Goal: Task Accomplishment & Management: Manage account settings

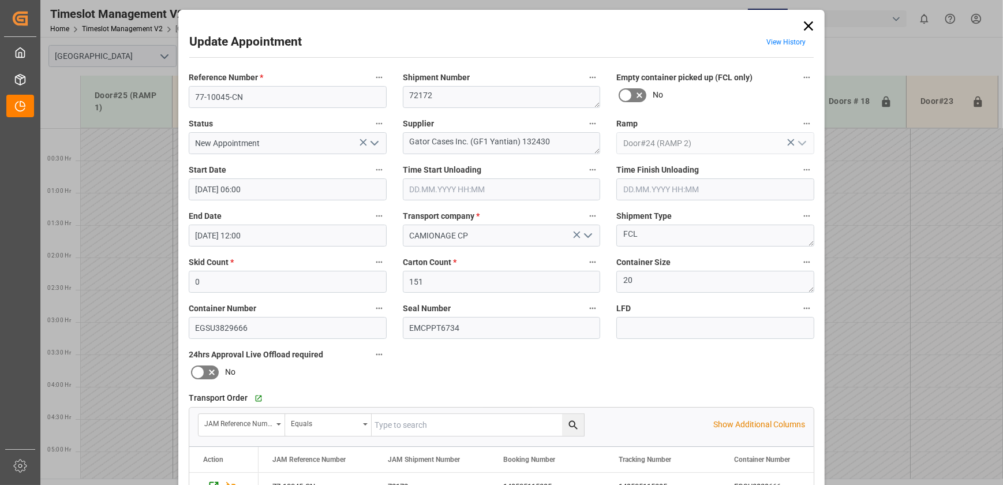
scroll to position [328, 0]
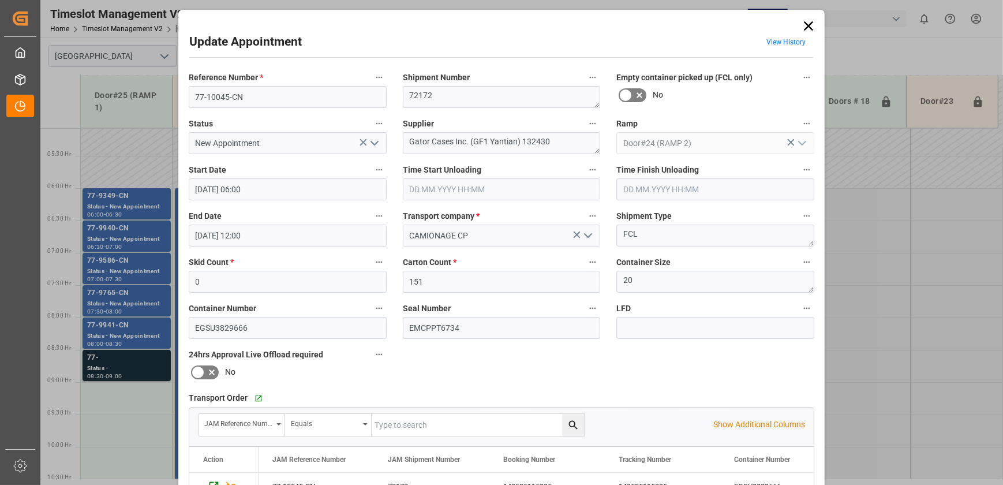
click at [467, 365] on div "Reference Number * 77-10045-CN Shipment Number 72172 Empty container picked up …" at bounding box center [502, 356] width 642 height 581
click at [808, 30] on icon at bounding box center [809, 26] width 16 height 16
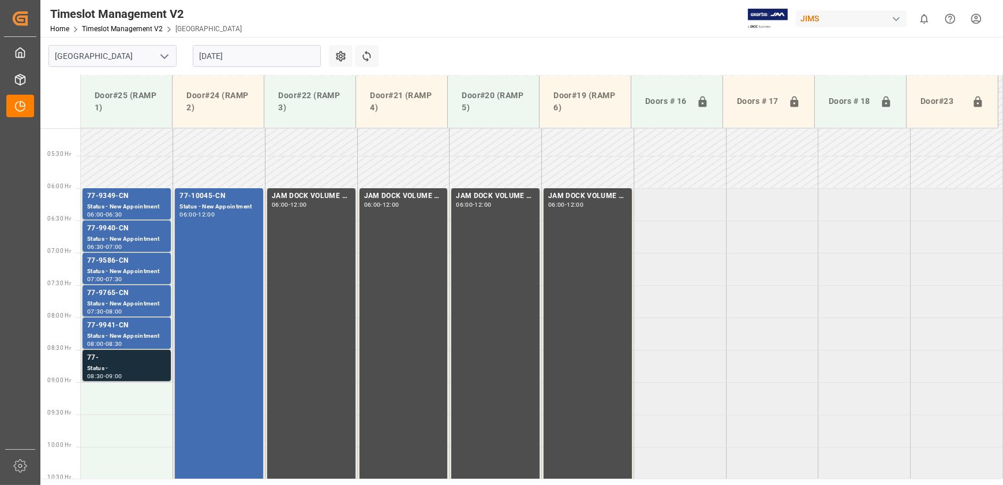
click at [116, 362] on div "77-" at bounding box center [126, 358] width 79 height 12
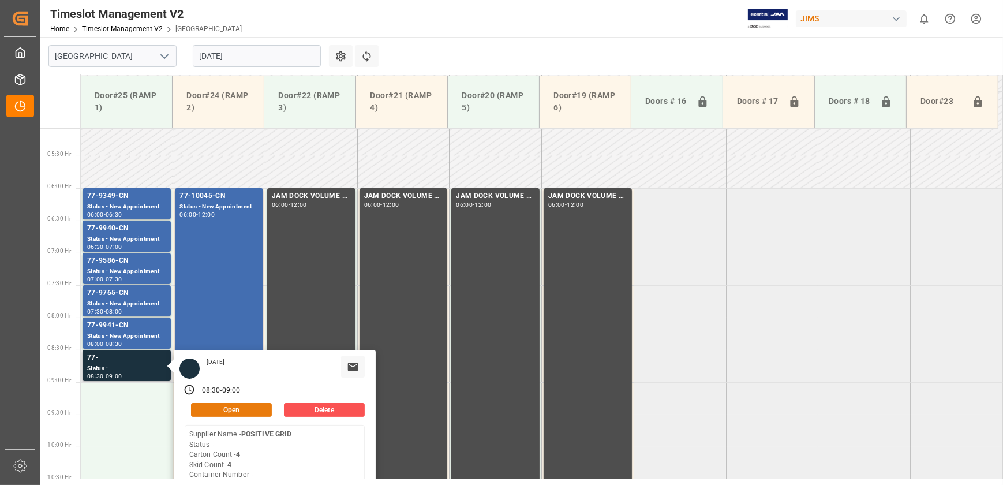
click at [231, 410] on button "Open" at bounding box center [231, 410] width 81 height 14
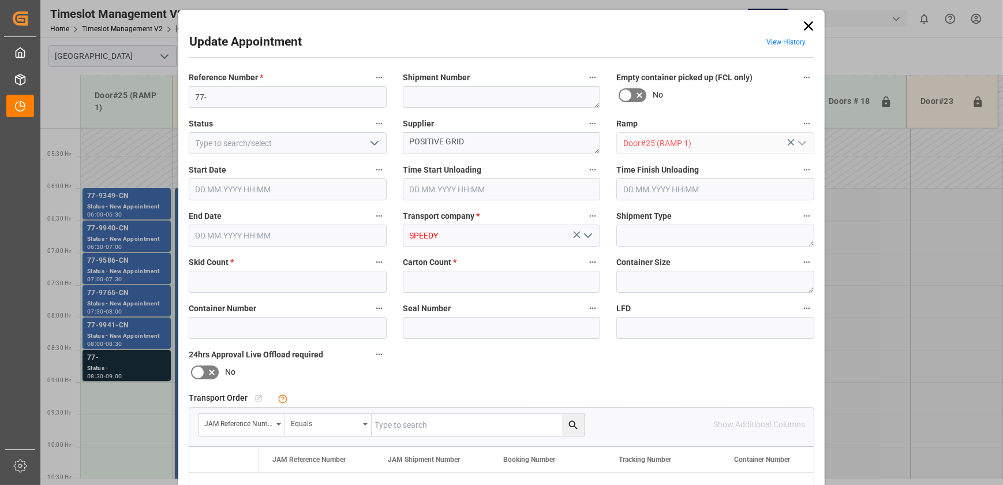
type input "4"
type input "[DATE] 08:30"
type input "[DATE] 09:00"
type input "[DATE] 13:48"
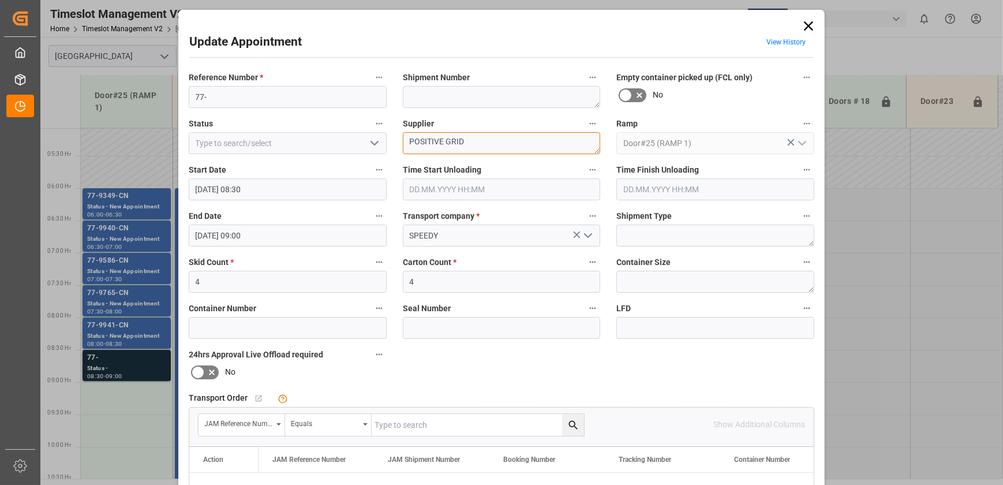
click at [473, 143] on textarea "POSITIVE GRID" at bounding box center [502, 143] width 198 height 22
drag, startPoint x: 806, startPoint y: 26, endPoint x: 522, endPoint y: 93, distance: 291.8
click at [806, 26] on icon at bounding box center [808, 25] width 9 height 9
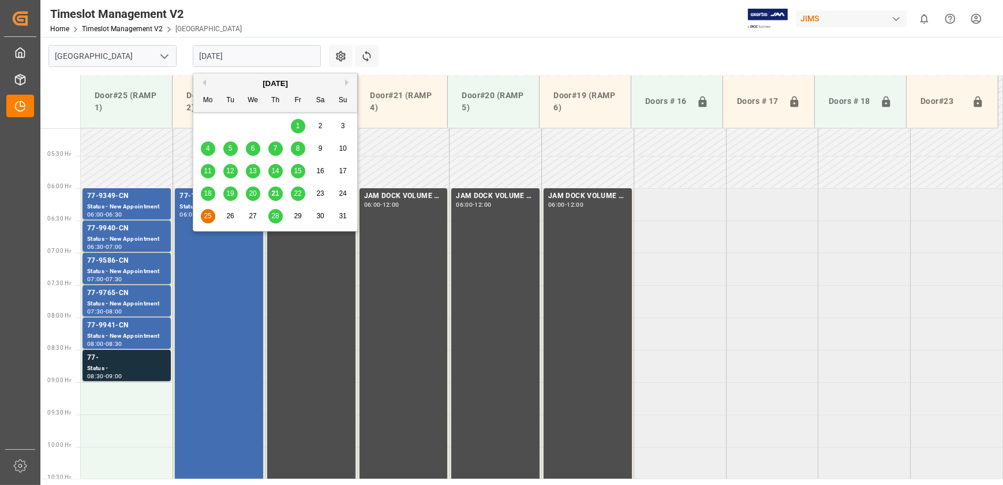
click at [226, 52] on input "[DATE]" at bounding box center [257, 56] width 128 height 22
click at [297, 190] on span "22" at bounding box center [298, 193] width 8 height 8
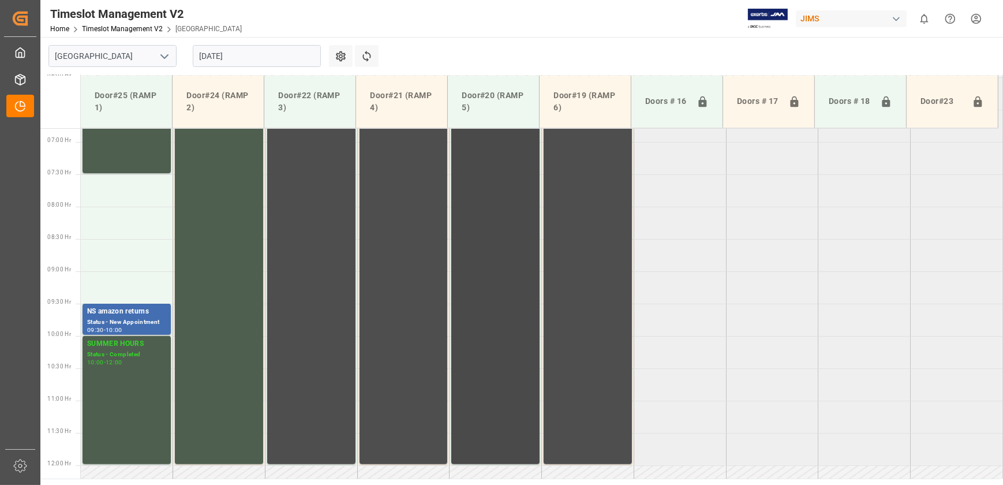
scroll to position [389, 0]
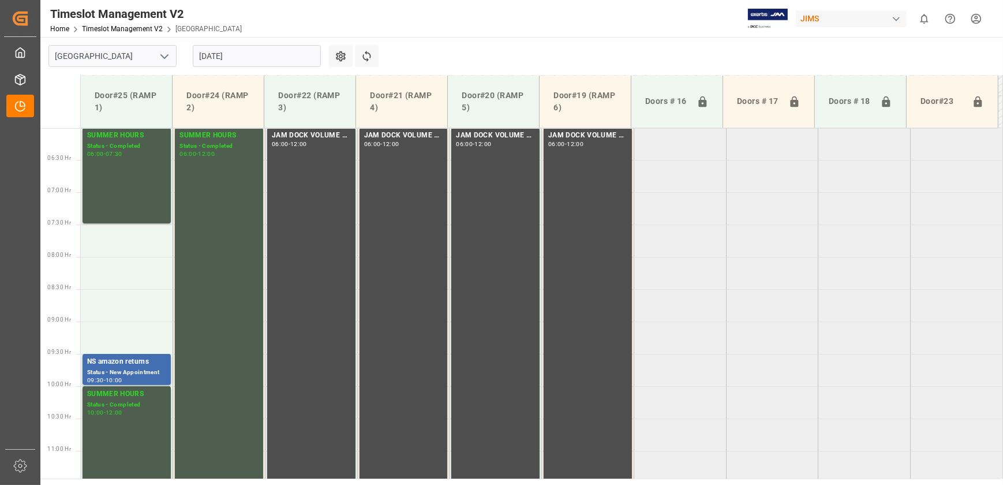
click at [301, 64] on input "[DATE]" at bounding box center [257, 56] width 128 height 22
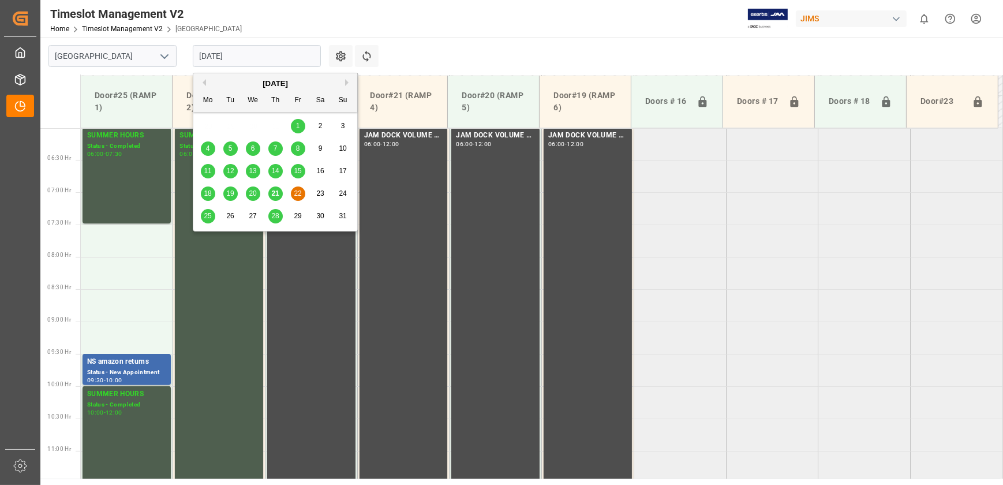
click at [277, 190] on span "21" at bounding box center [275, 193] width 8 height 8
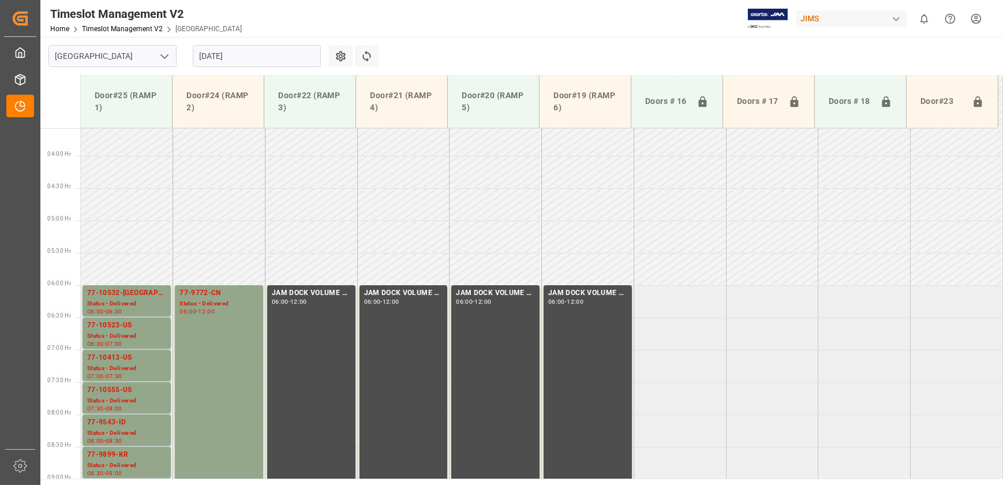
scroll to position [441, 0]
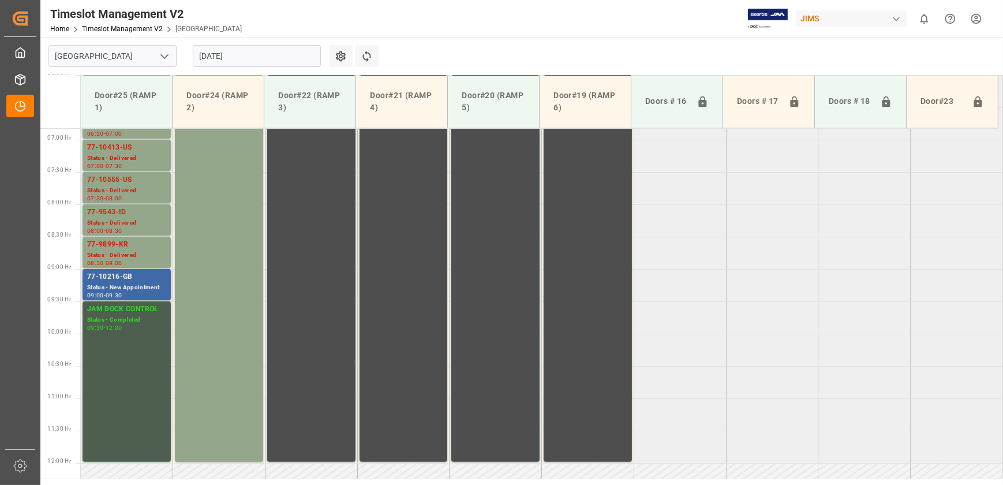
click at [144, 274] on div "77-10216-GB" at bounding box center [126, 277] width 79 height 12
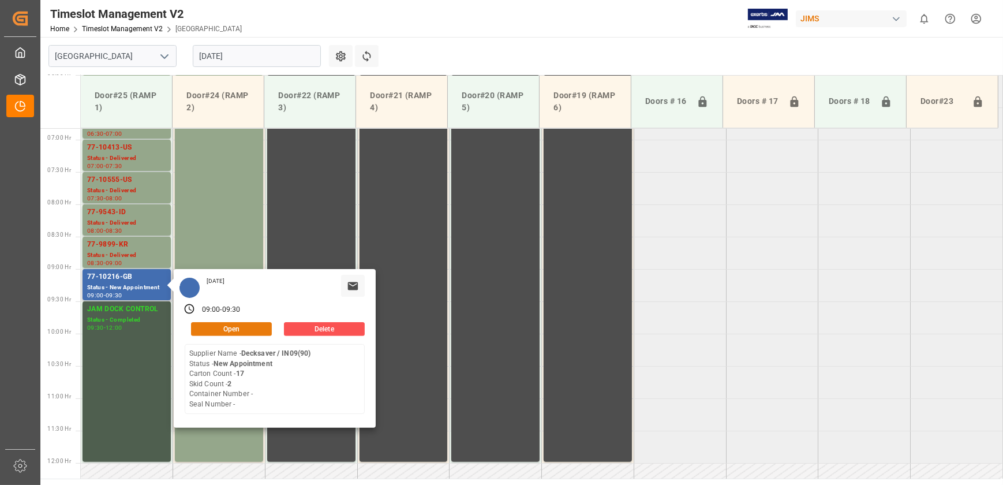
click at [250, 326] on button "Open" at bounding box center [231, 329] width 81 height 14
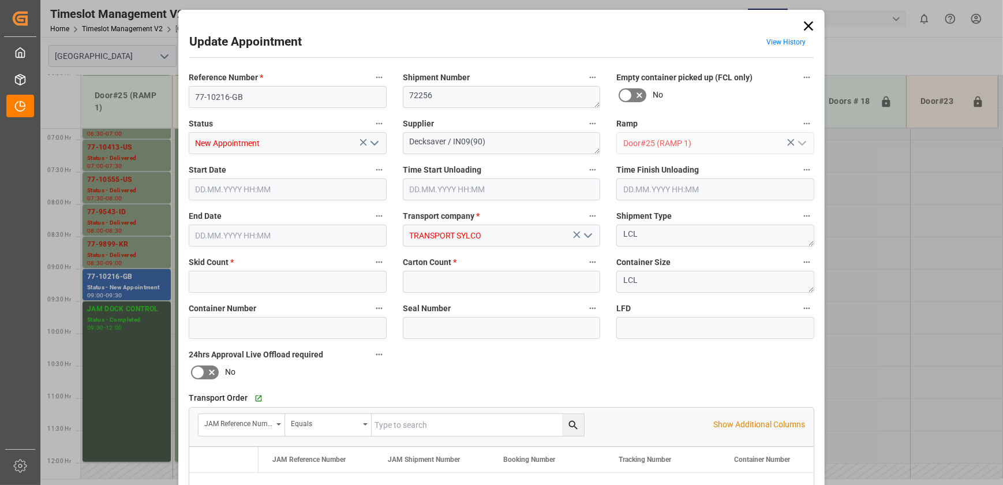
type input "2"
type input "17"
type input "[DATE] 09:00"
type input "[DATE] 09:30"
type input "[DATE] 11:52"
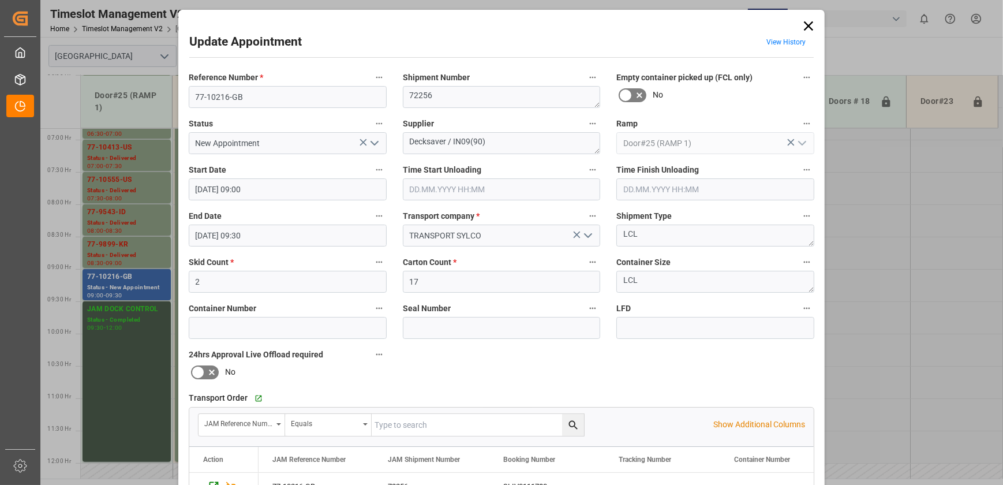
click at [806, 27] on icon at bounding box center [808, 25] width 9 height 9
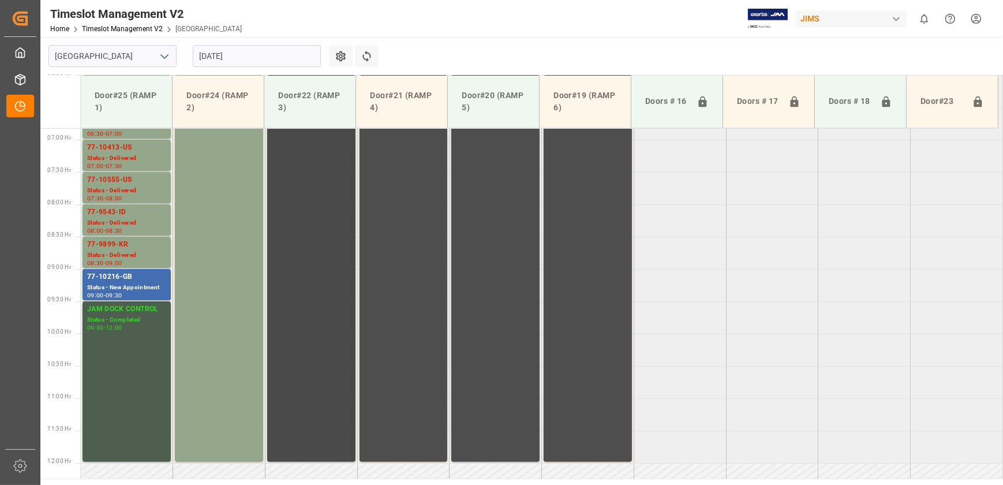
scroll to position [389, 0]
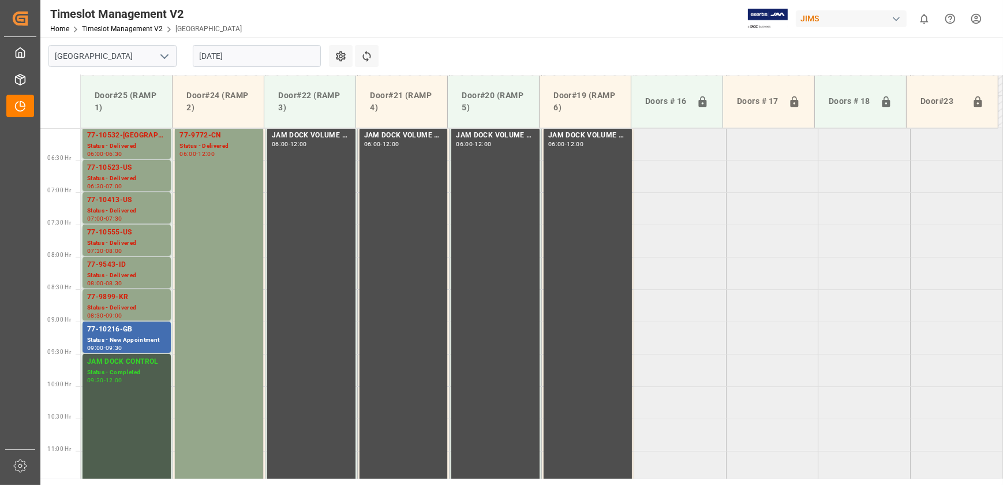
drag, startPoint x: 237, startPoint y: 60, endPoint x: 245, endPoint y: 66, distance: 10.3
click at [237, 60] on input "[DATE]" at bounding box center [257, 56] width 128 height 22
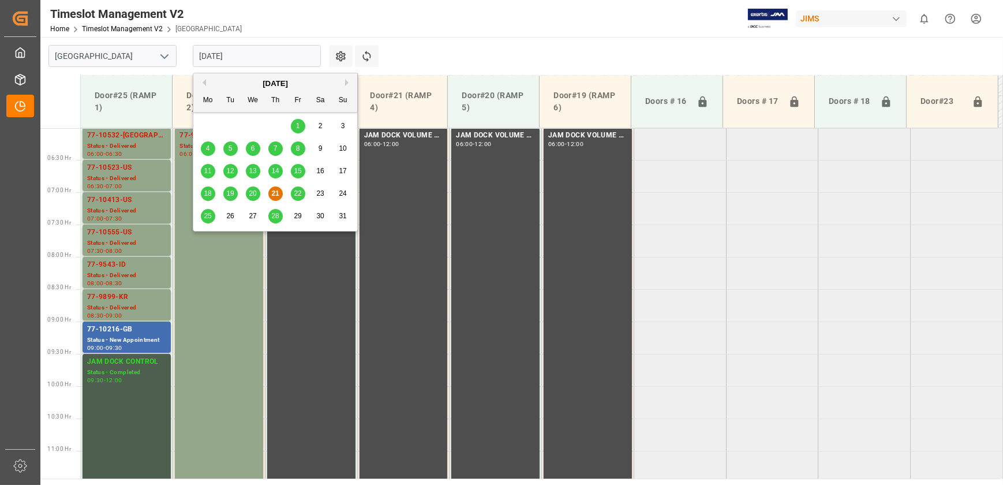
click at [212, 214] on div "25" at bounding box center [208, 217] width 14 height 14
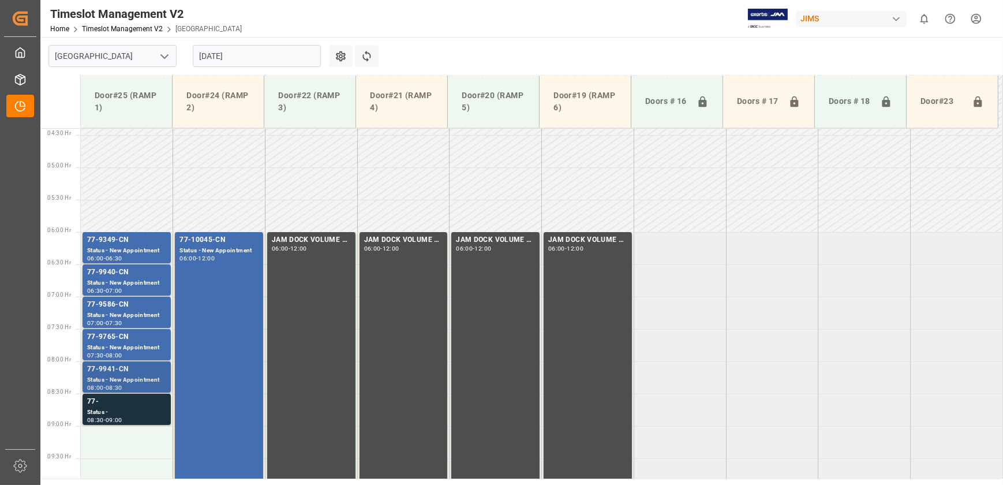
scroll to position [283, 0]
click at [125, 405] on div "77-" at bounding box center [126, 403] width 79 height 12
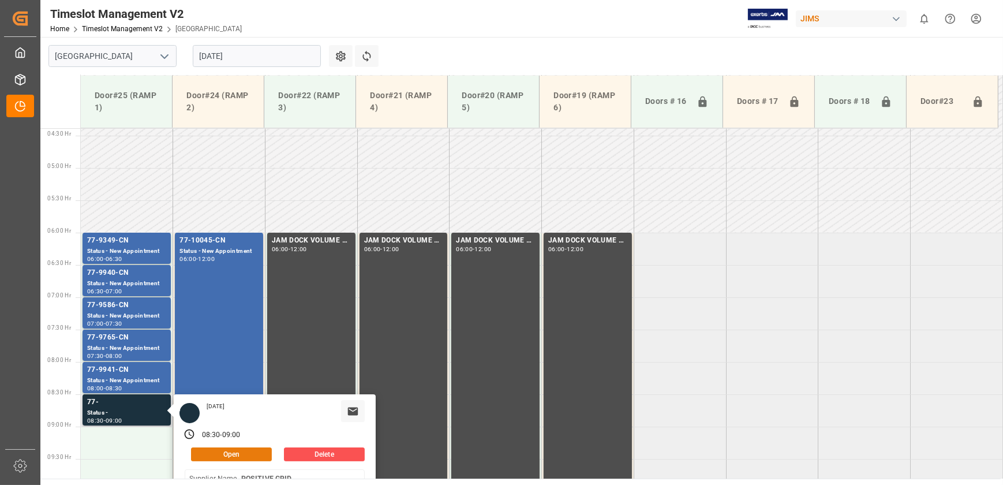
click at [223, 455] on button "Open" at bounding box center [231, 454] width 81 height 14
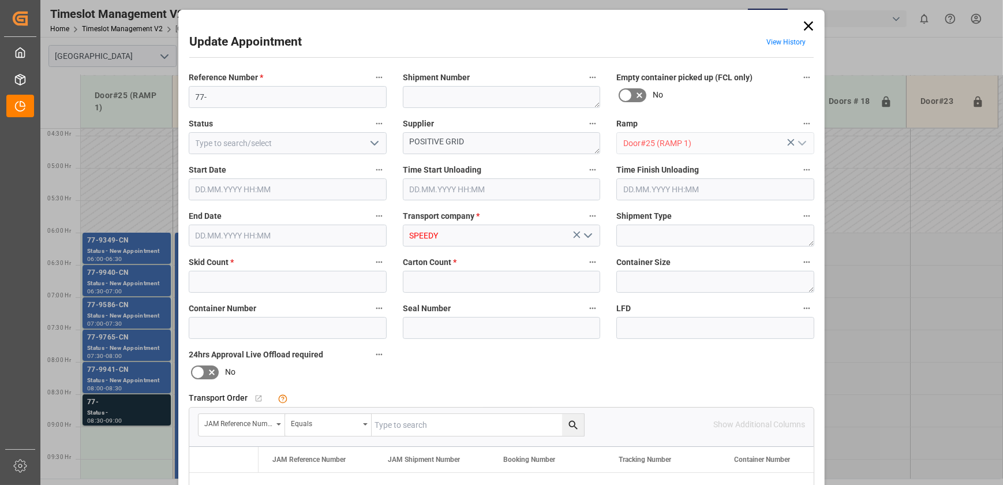
type input "4"
type input "[DATE] 08:30"
type input "[DATE] 09:00"
type input "[DATE] 13:48"
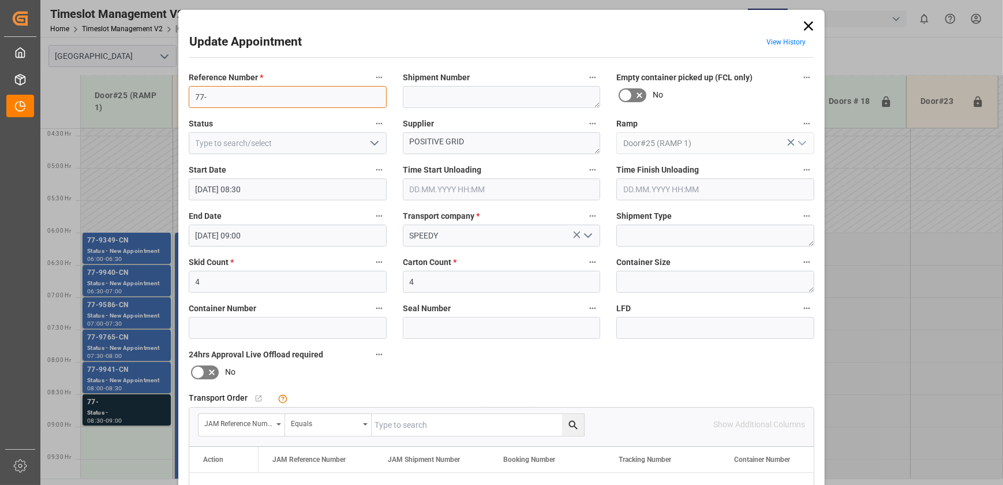
click at [279, 94] on input "77-" at bounding box center [288, 97] width 198 height 22
paste input "9996-CA"
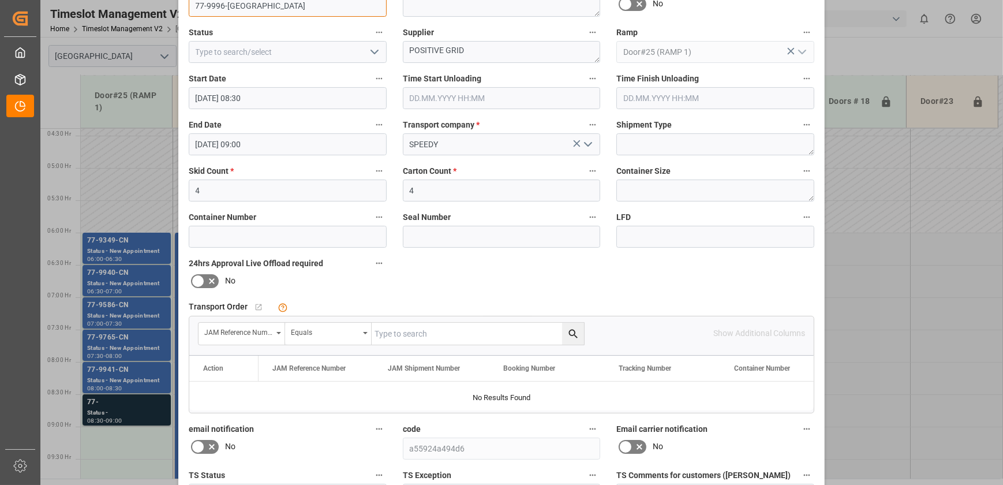
scroll to position [216, 0]
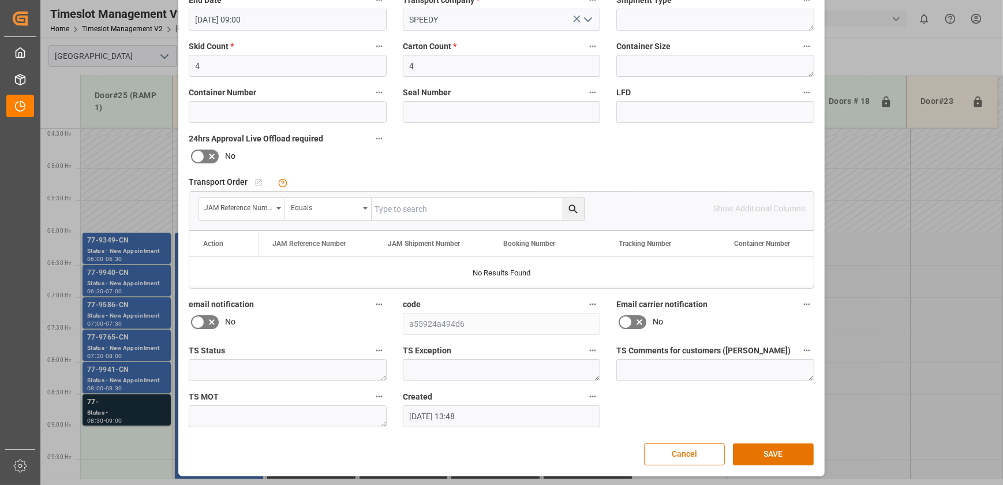
type input "77-9996-[GEOGRAPHIC_DATA]"
click at [476, 201] on input "text" at bounding box center [478, 209] width 212 height 22
paste input "77-9996-[GEOGRAPHIC_DATA]"
type input "77-9996-[GEOGRAPHIC_DATA]"
click at [575, 203] on icon "search button" at bounding box center [573, 209] width 12 height 12
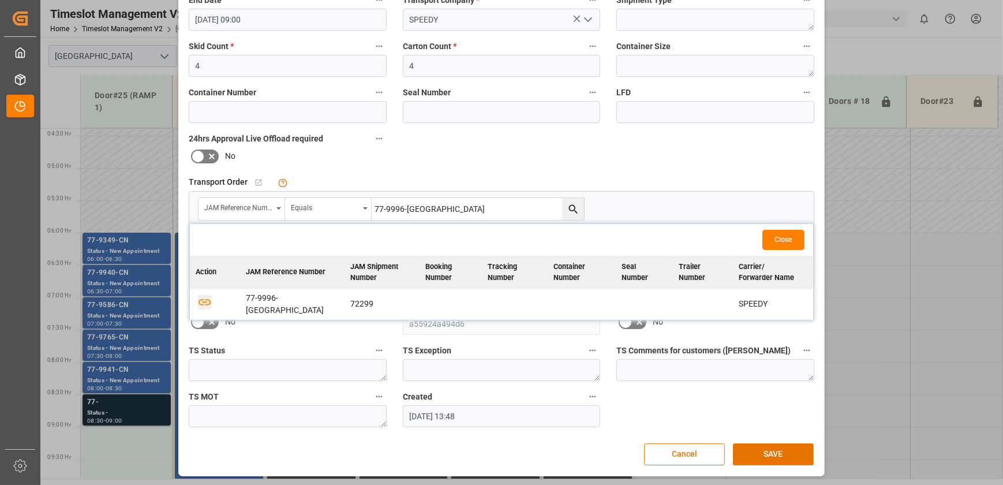
click at [200, 295] on icon "button" at bounding box center [204, 302] width 14 height 14
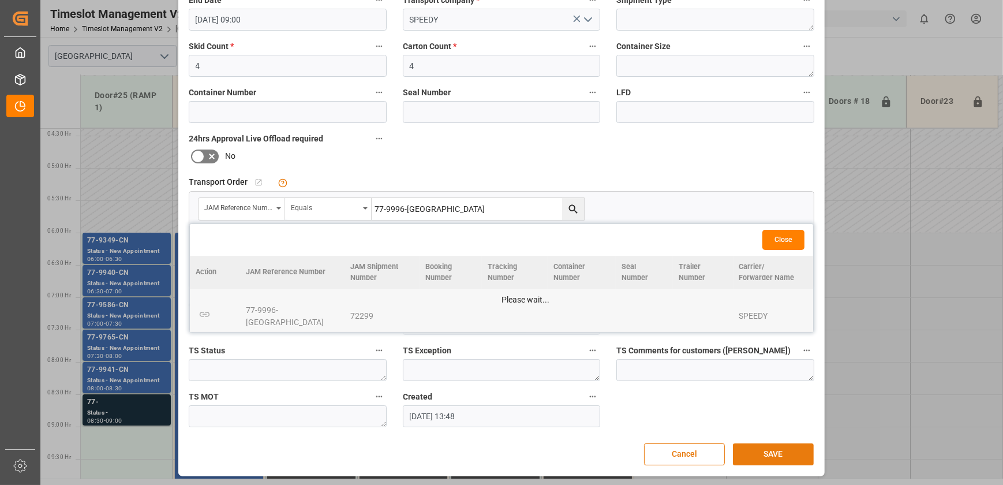
click at [775, 453] on button "SAVE" at bounding box center [773, 454] width 81 height 22
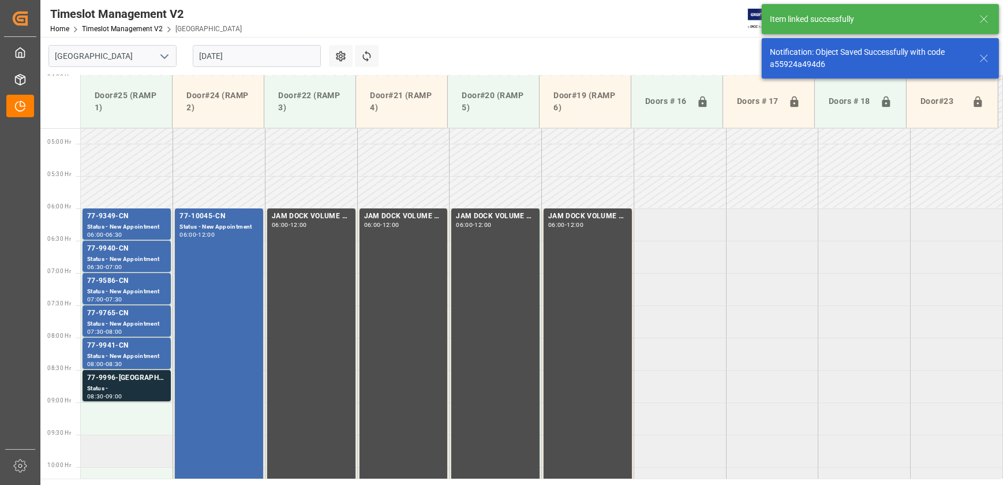
scroll to position [300, 0]
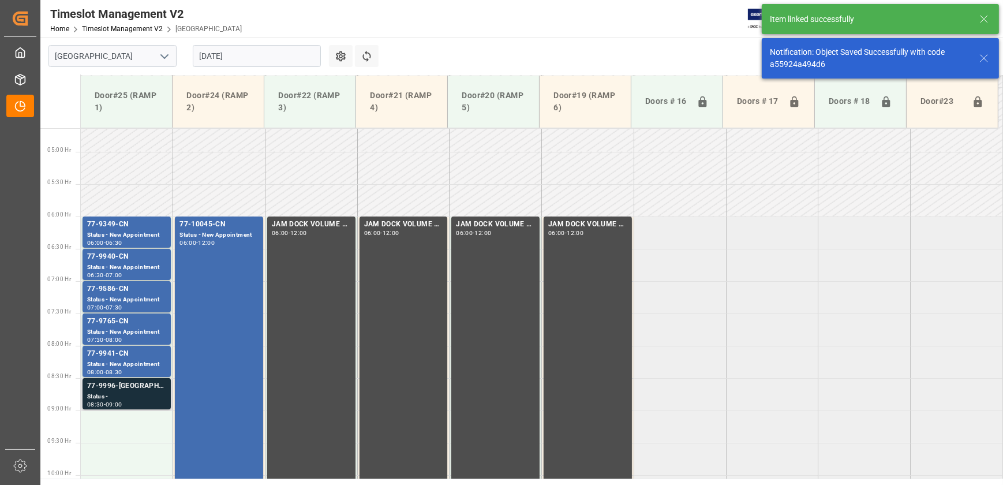
click at [135, 399] on div "Status -" at bounding box center [126, 397] width 79 height 10
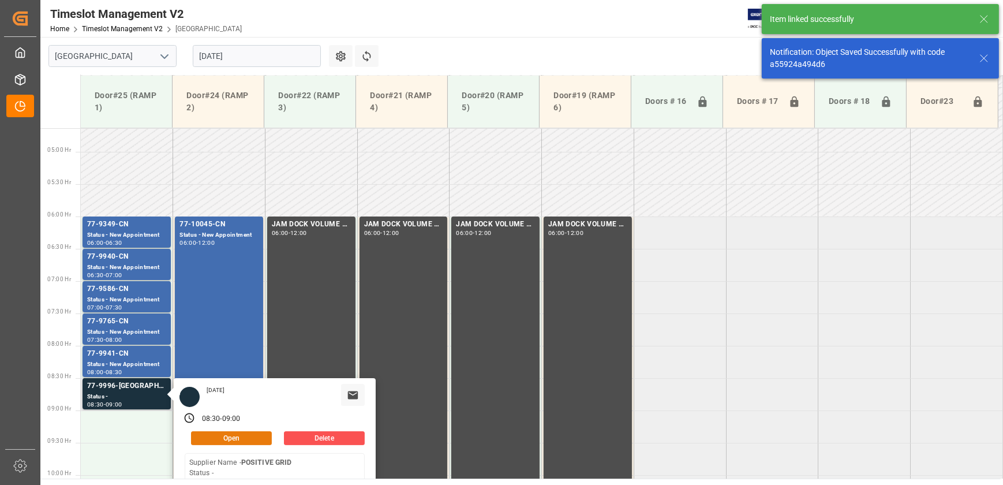
click at [237, 438] on button "Open" at bounding box center [231, 438] width 81 height 14
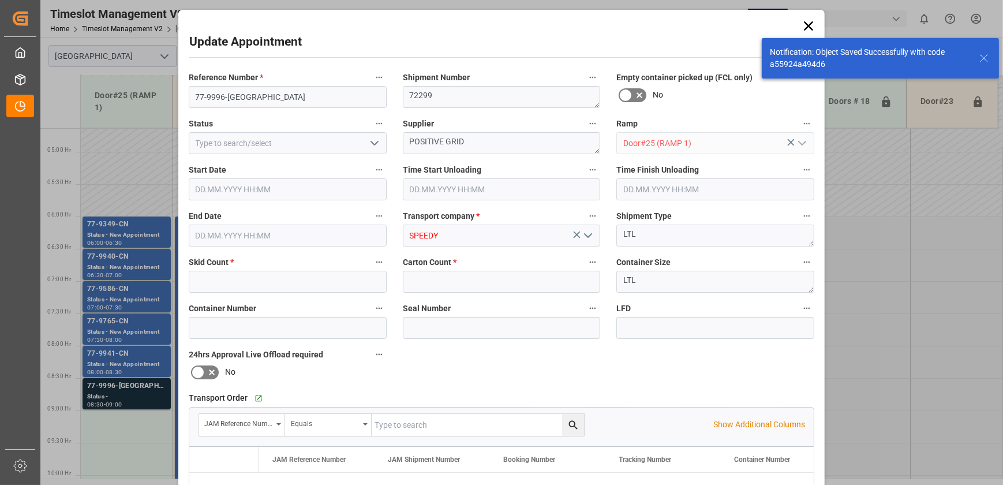
type input "4"
type input "[DATE] 08:30"
type input "[DATE] 09:00"
type input "[DATE] 13:48"
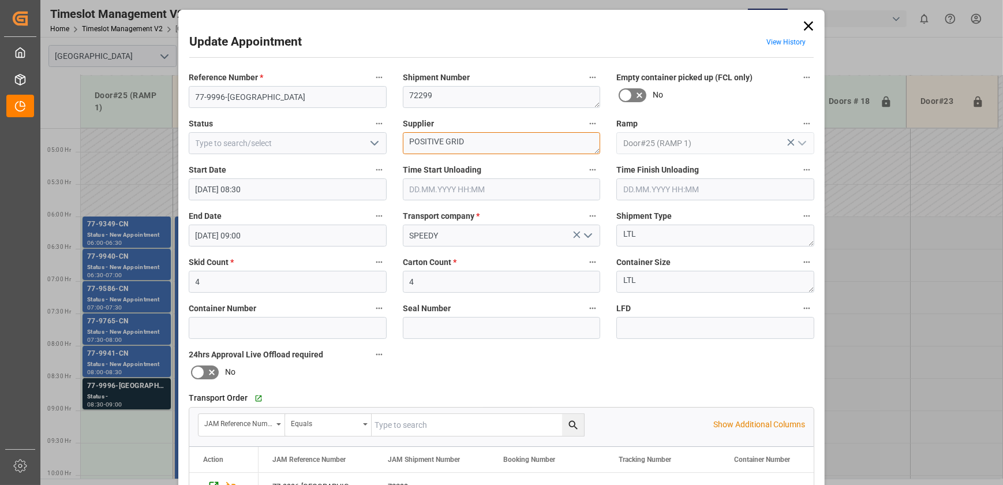
click at [484, 143] on textarea "POSITIVE GRID" at bounding box center [502, 143] width 198 height 22
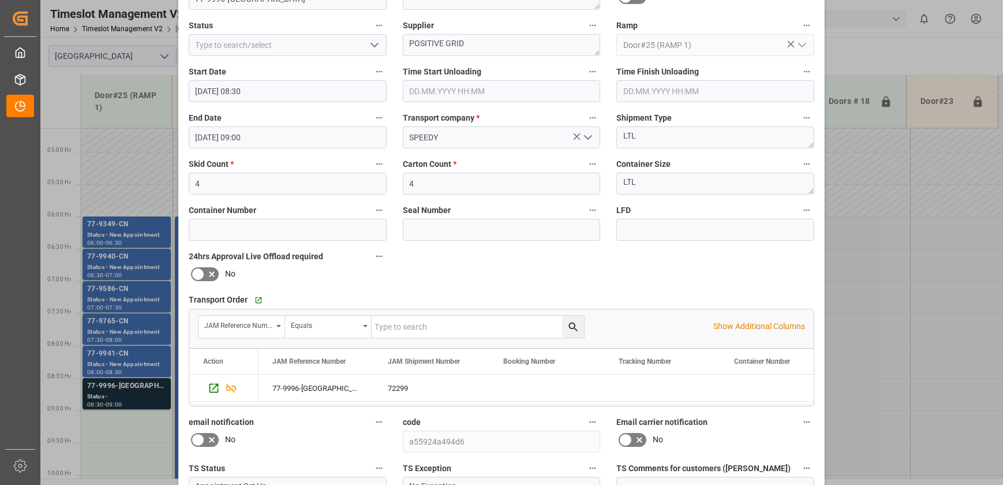
scroll to position [216, 0]
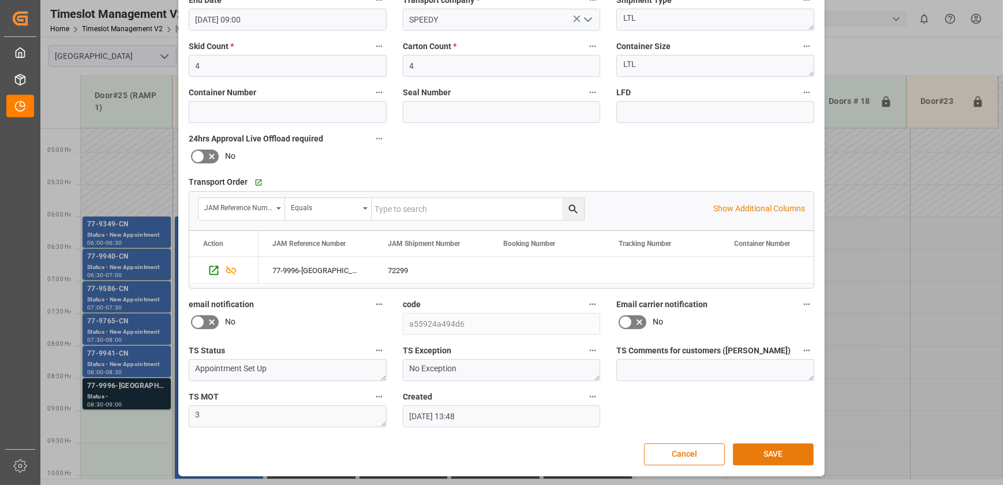
click at [758, 453] on button "SAVE" at bounding box center [773, 454] width 81 height 22
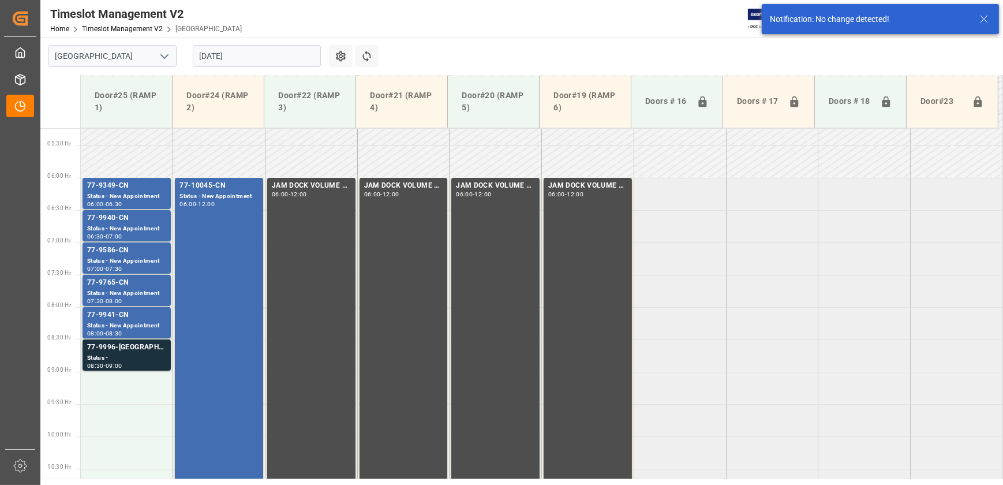
scroll to position [404, 0]
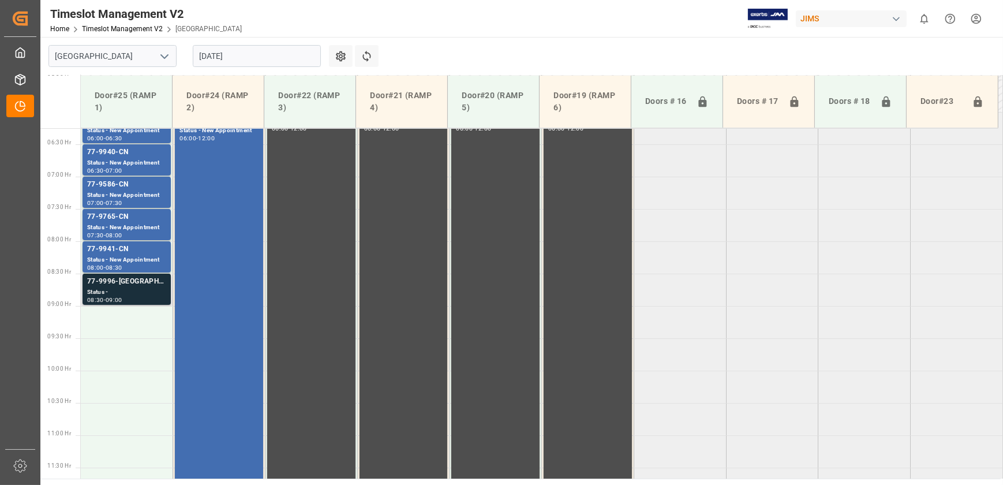
click at [126, 283] on div "77-9996-[GEOGRAPHIC_DATA]" at bounding box center [126, 282] width 79 height 12
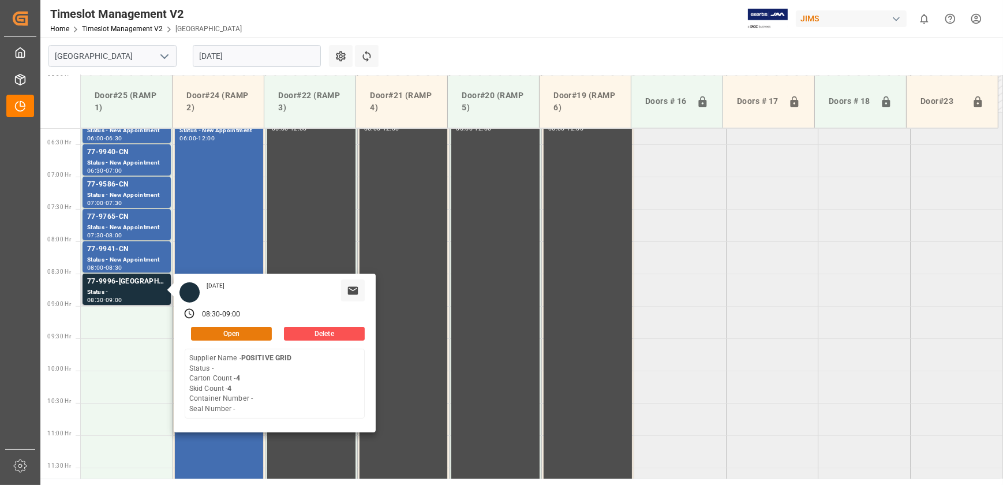
click at [216, 329] on button "Open" at bounding box center [231, 334] width 81 height 14
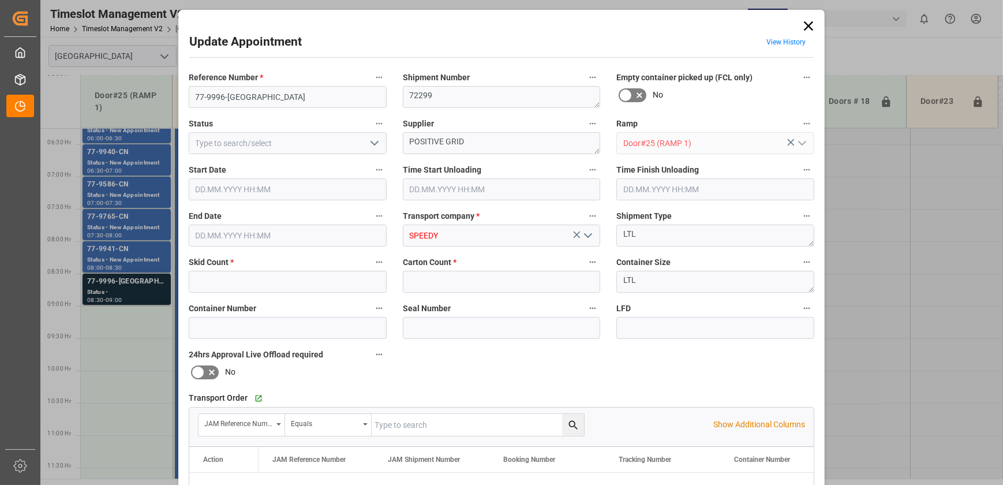
type input "4"
type input "[DATE] 08:30"
type input "[DATE] 09:00"
type input "[DATE] 13:48"
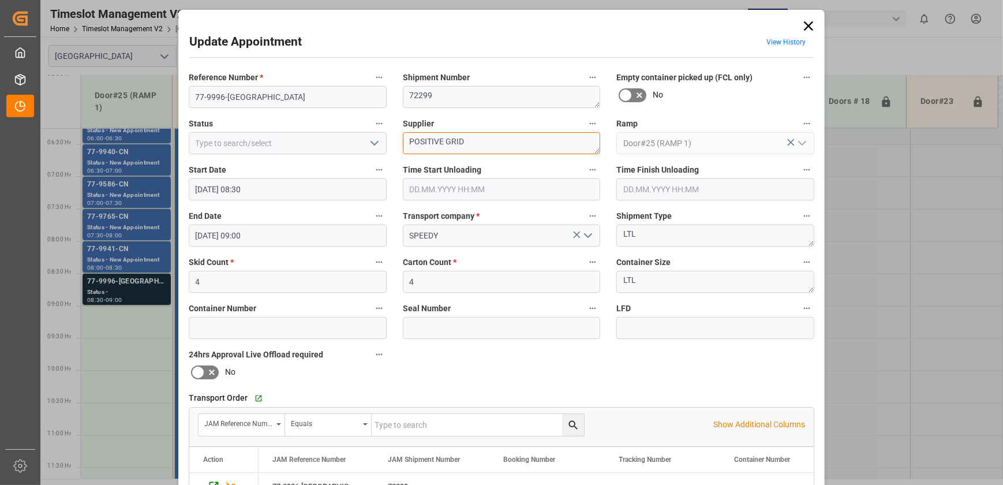
click at [485, 143] on textarea "POSITIVE GRID" at bounding box center [502, 143] width 198 height 22
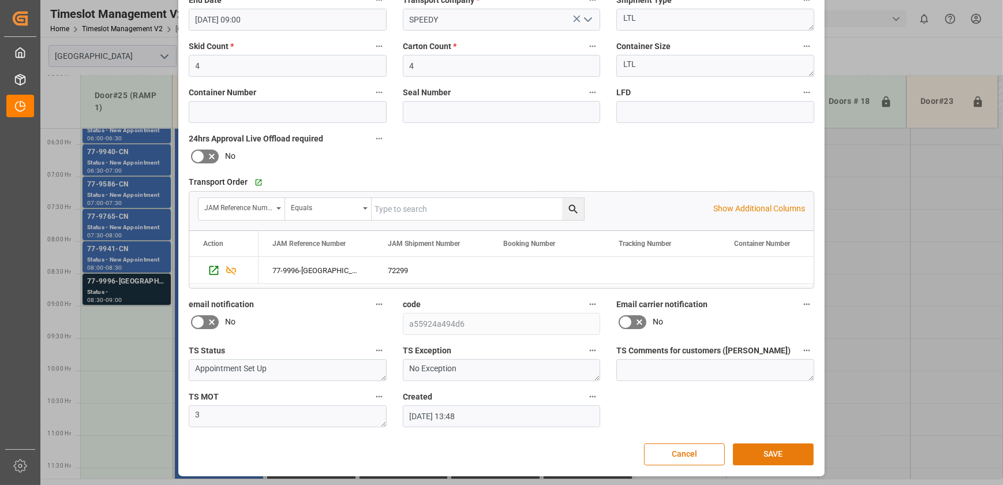
type textarea "POSITIVE GRID INO2(6)"
click at [790, 450] on button "SAVE" at bounding box center [773, 454] width 81 height 22
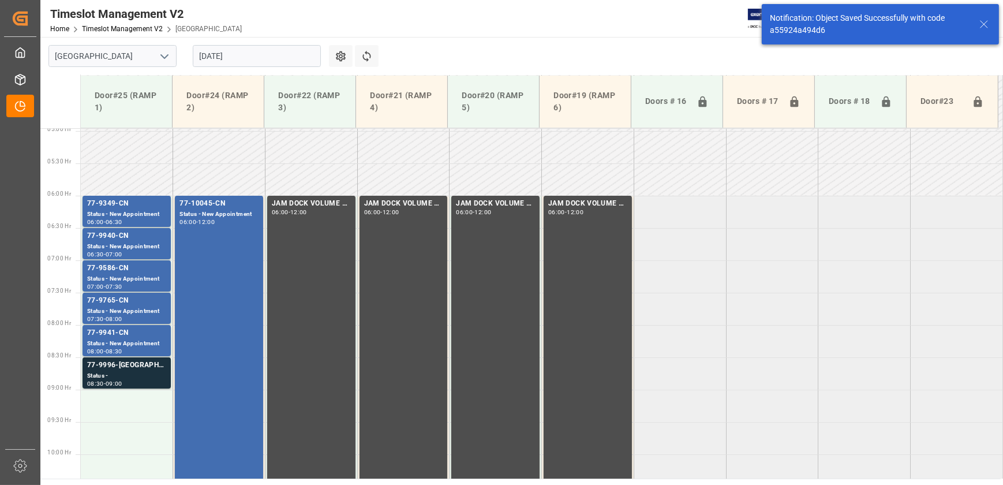
scroll to position [404, 0]
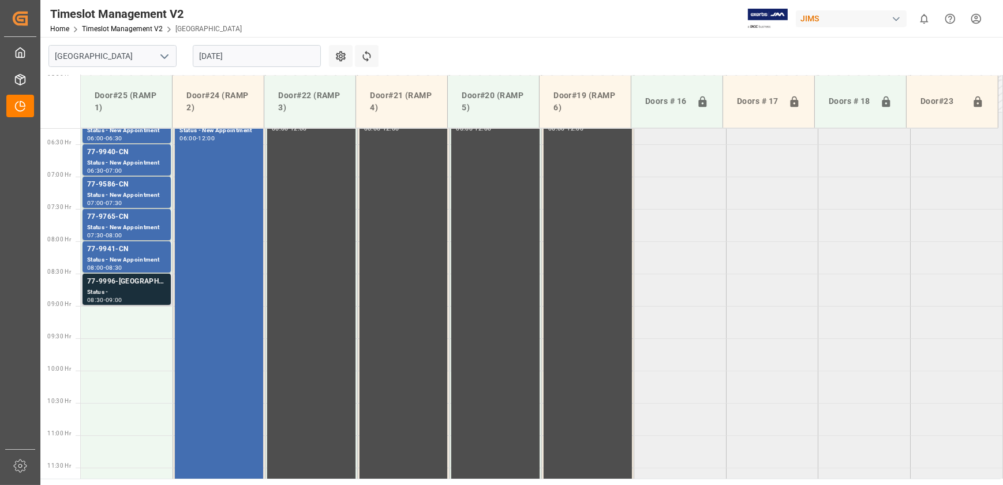
click at [137, 289] on div "Status -" at bounding box center [126, 292] width 79 height 10
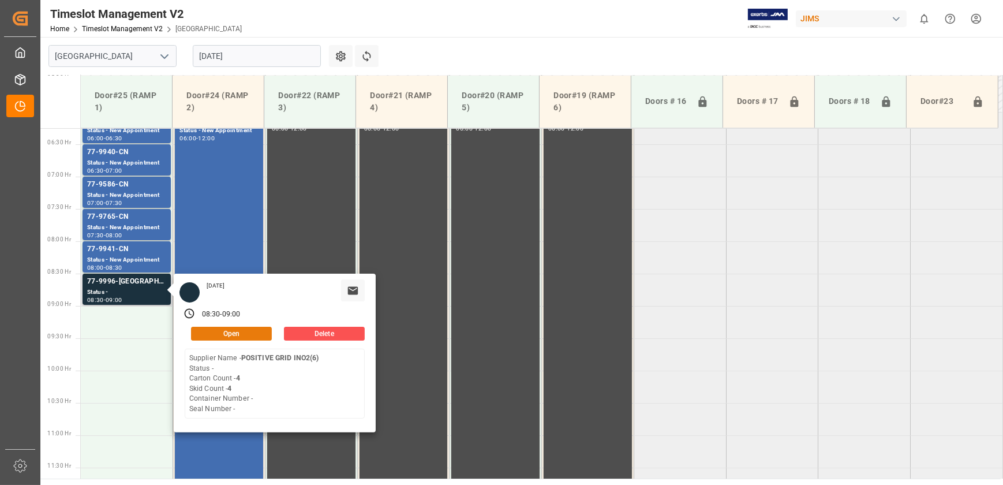
click at [259, 329] on button "Open" at bounding box center [231, 334] width 81 height 14
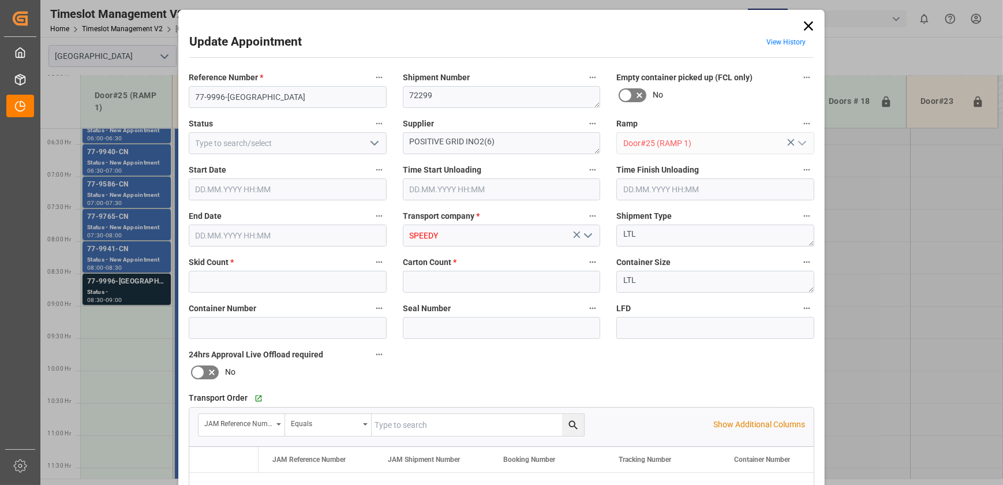
type input "4"
type input "[DATE] 08:30"
type input "[DATE] 09:00"
type input "[DATE] 13:48"
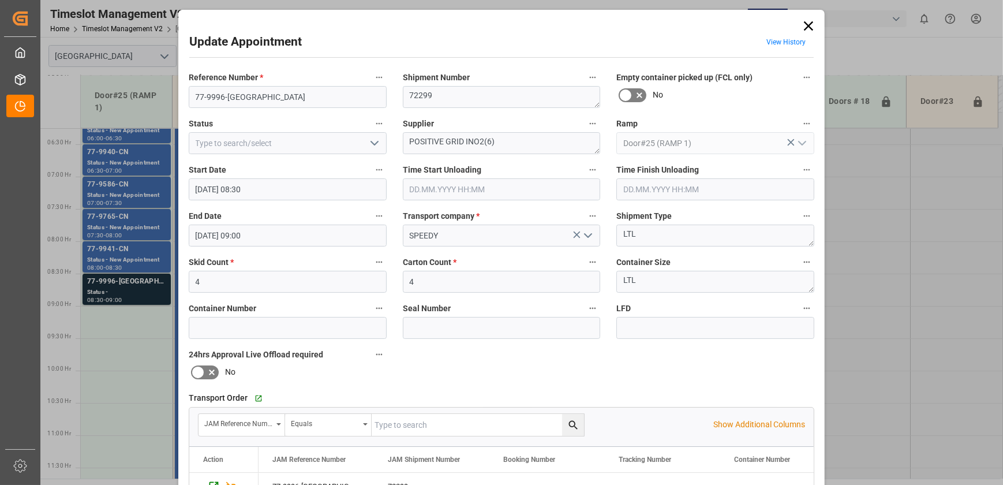
click at [373, 143] on icon "open menu" at bounding box center [375, 143] width 14 height 14
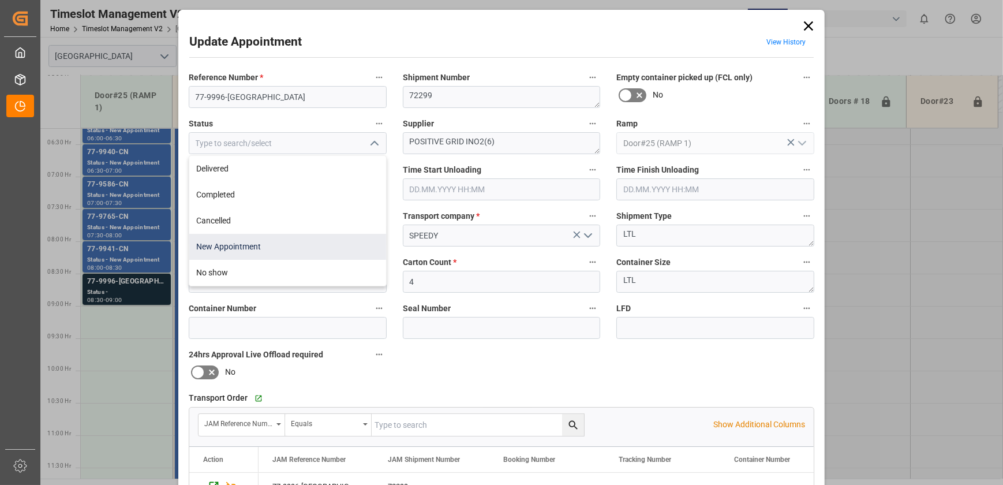
click at [320, 248] on div "New Appointment" at bounding box center [287, 247] width 197 height 26
type input "New Appointment"
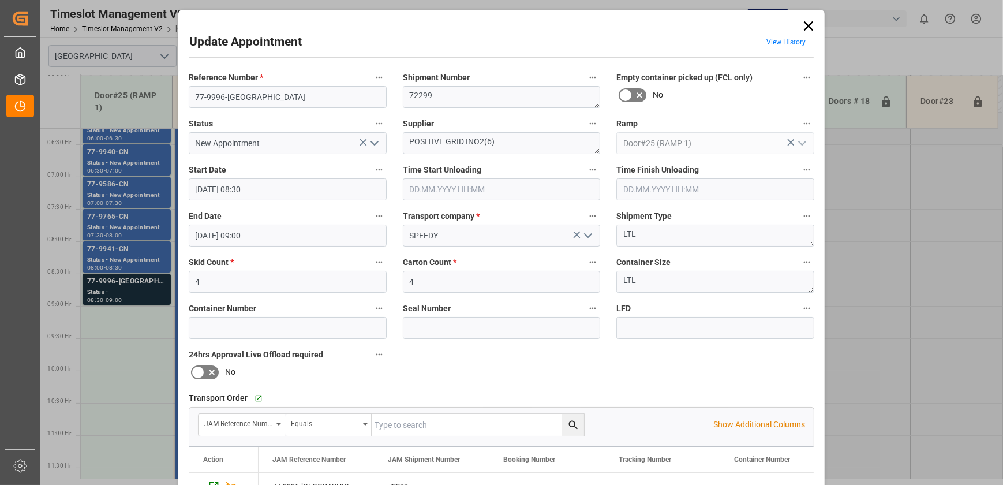
scroll to position [216, 0]
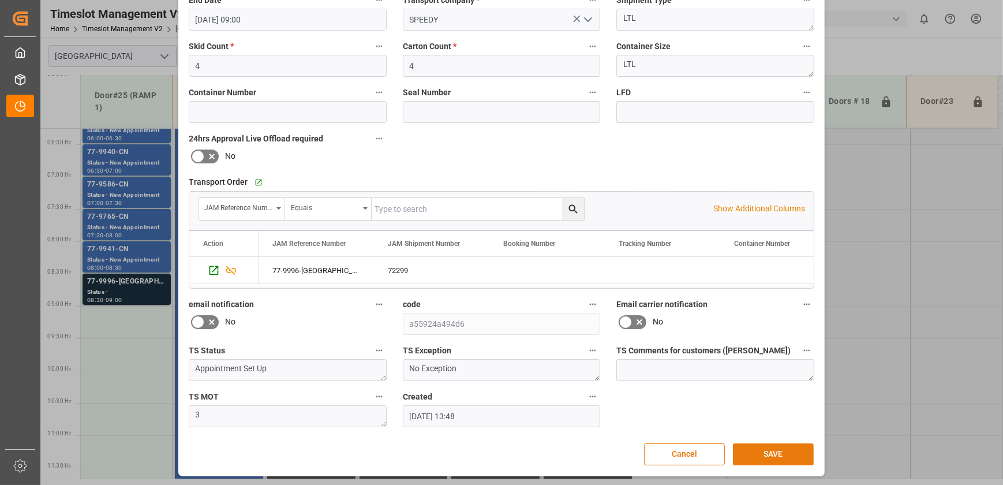
click at [762, 450] on button "SAVE" at bounding box center [773, 454] width 81 height 22
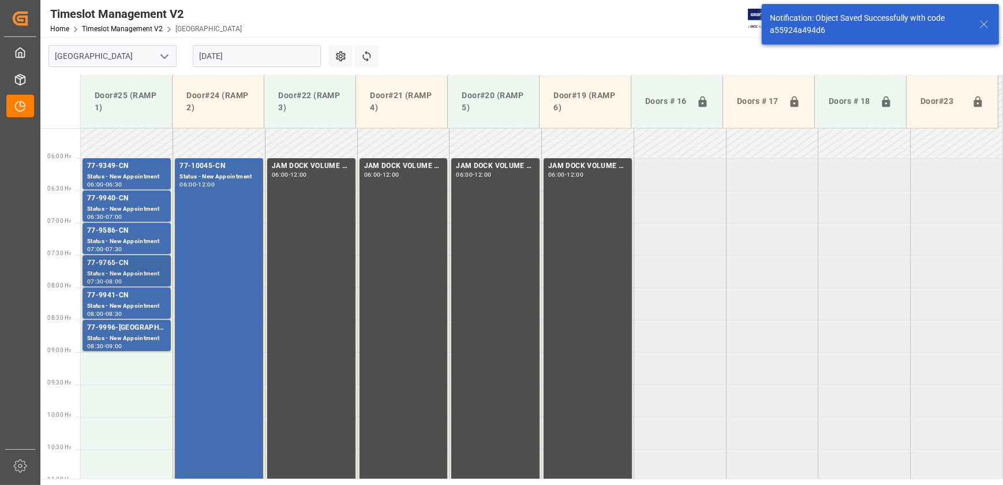
scroll to position [457, 0]
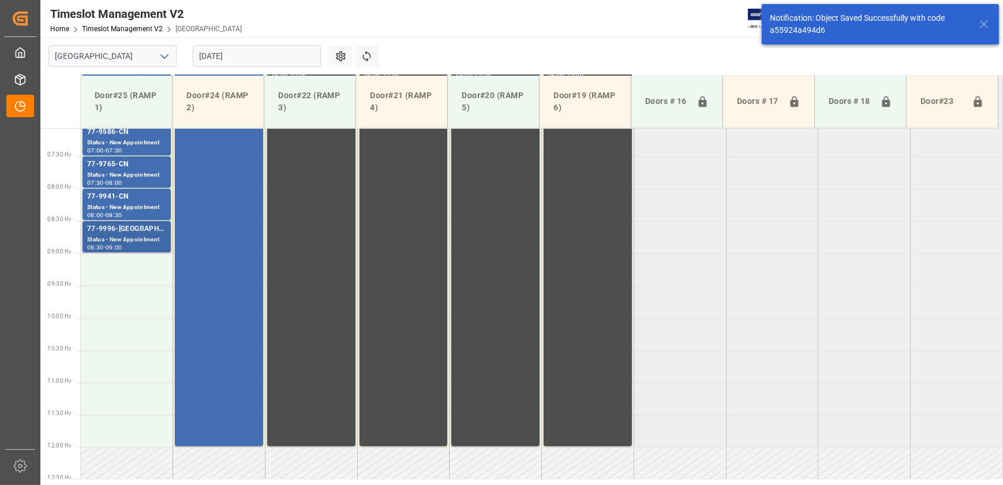
click at [111, 238] on div "Status - New Appointment" at bounding box center [126, 240] width 79 height 10
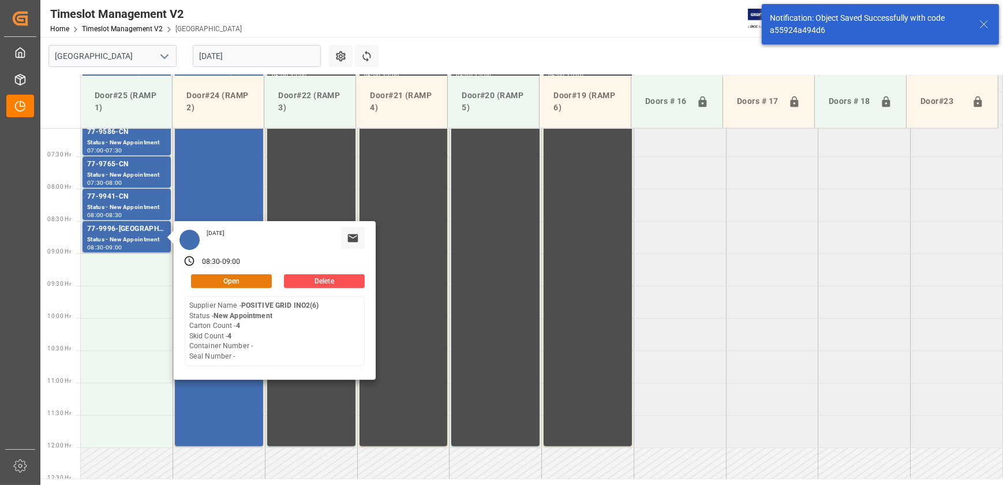
click at [223, 277] on button "Open" at bounding box center [231, 281] width 81 height 14
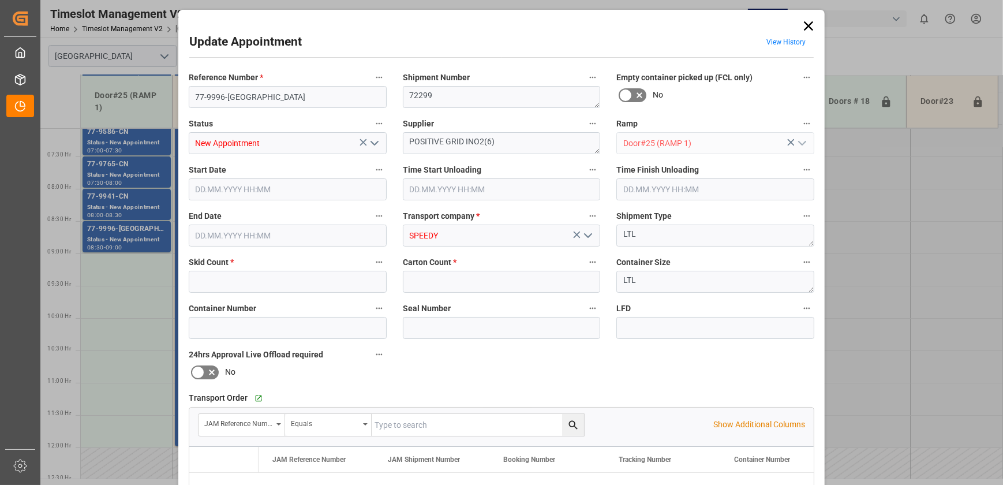
type input "4"
type input "[DATE] 08:30"
type input "[DATE] 09:00"
type input "[DATE] 13:48"
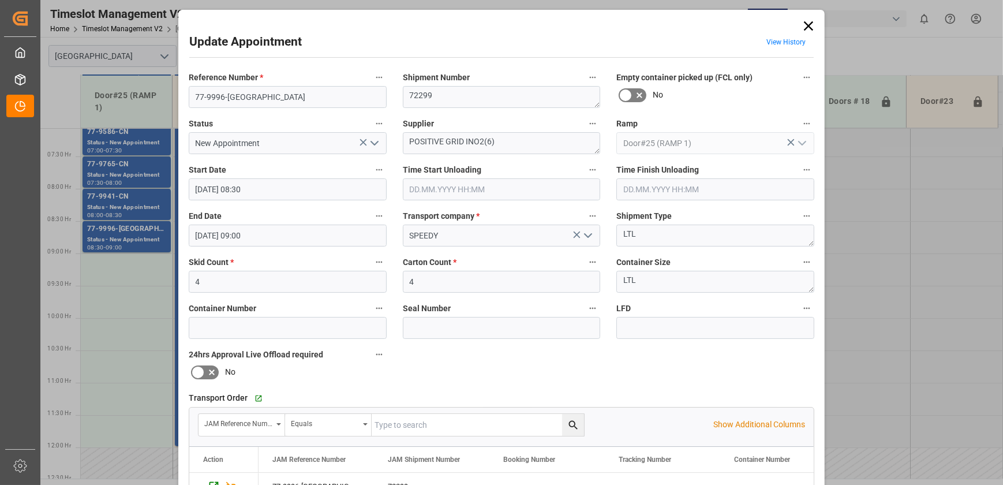
click at [802, 25] on icon at bounding box center [809, 26] width 16 height 16
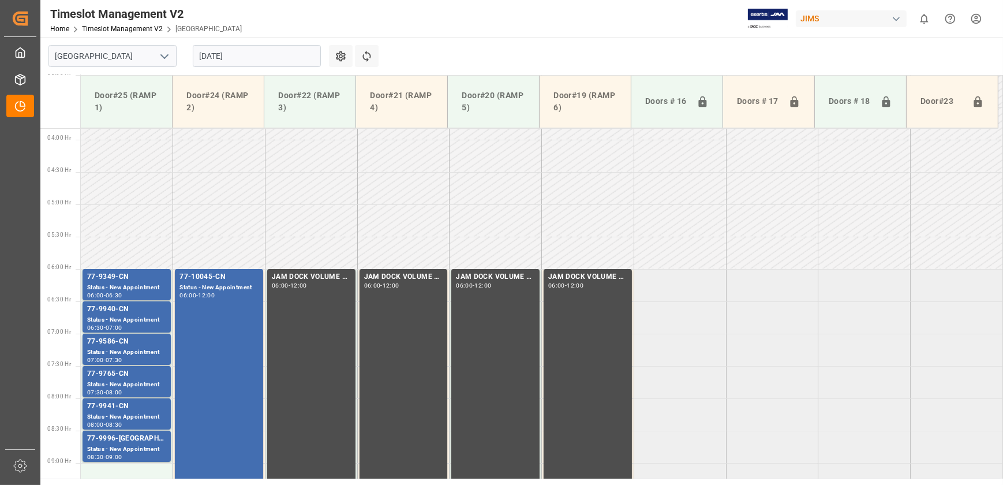
scroll to position [247, 0]
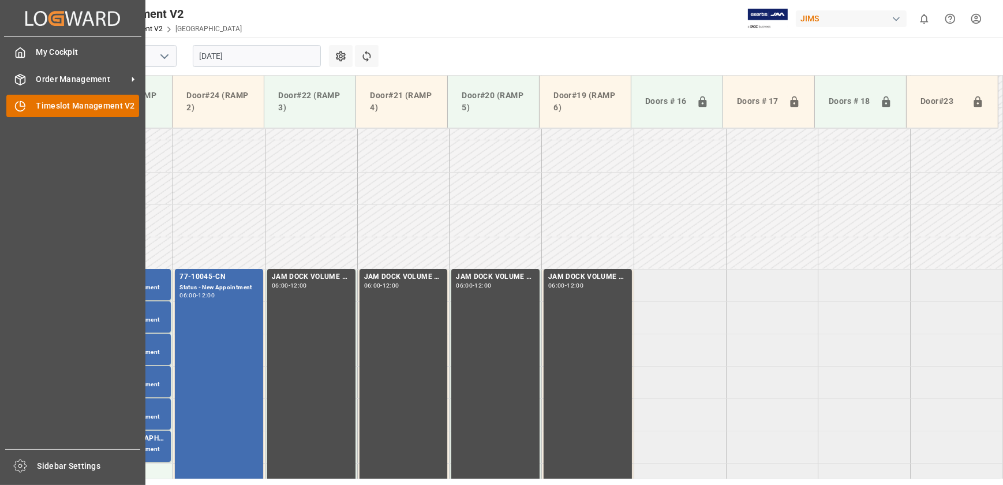
click at [42, 104] on span "Timeslot Management V2" at bounding box center [87, 106] width 103 height 12
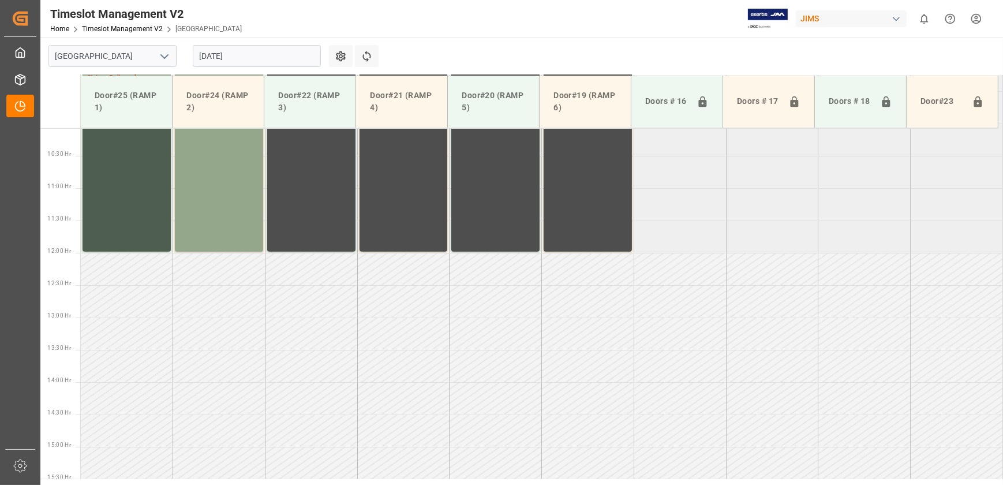
scroll to position [336, 0]
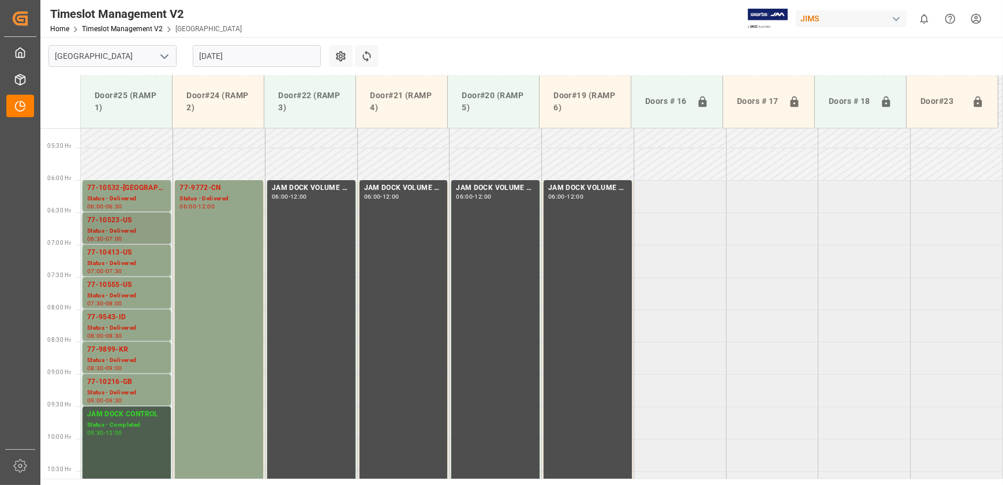
click at [127, 223] on div "77-10523-US" at bounding box center [126, 221] width 79 height 12
click at [104, 194] on div "Status - Delivered" at bounding box center [126, 199] width 79 height 10
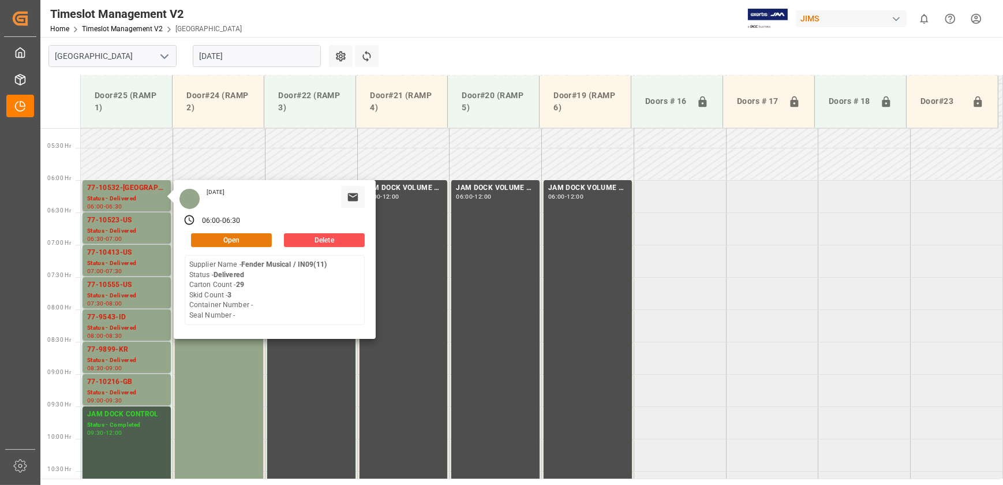
click at [262, 239] on button "Open" at bounding box center [231, 240] width 81 height 14
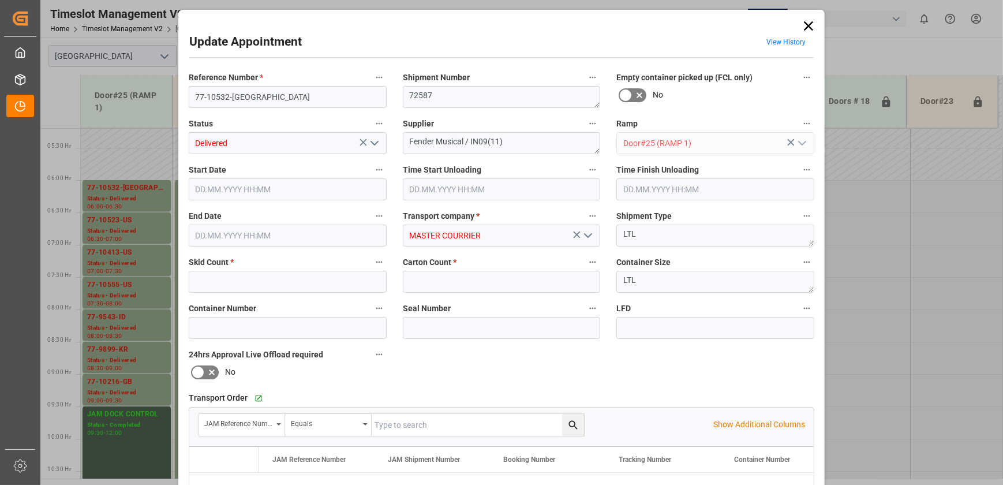
type input "3"
type input "29"
type input "[DATE] 06:00"
type input "[DATE] 08:30"
type input "[DATE] 09:15"
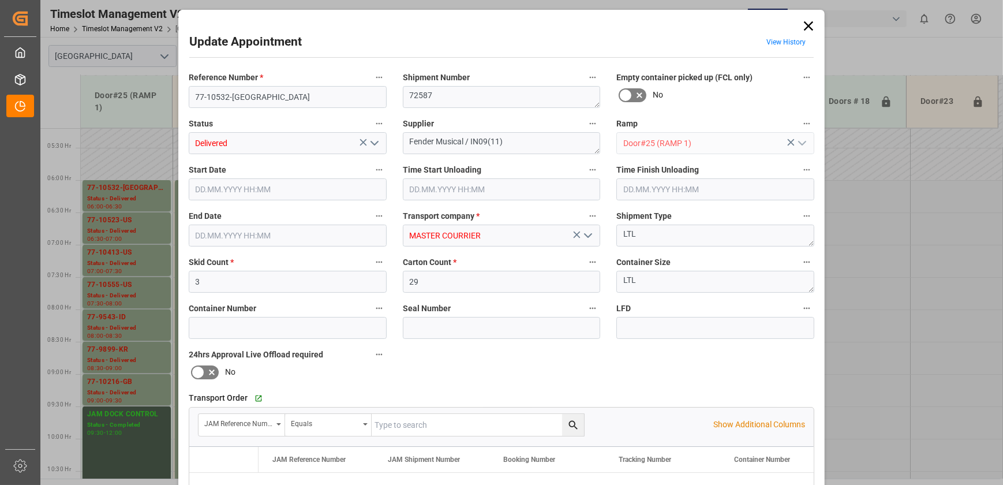
type input "[DATE] 06:30"
type input "[DATE] 13:39"
click at [379, 144] on icon "open menu" at bounding box center [375, 143] width 14 height 14
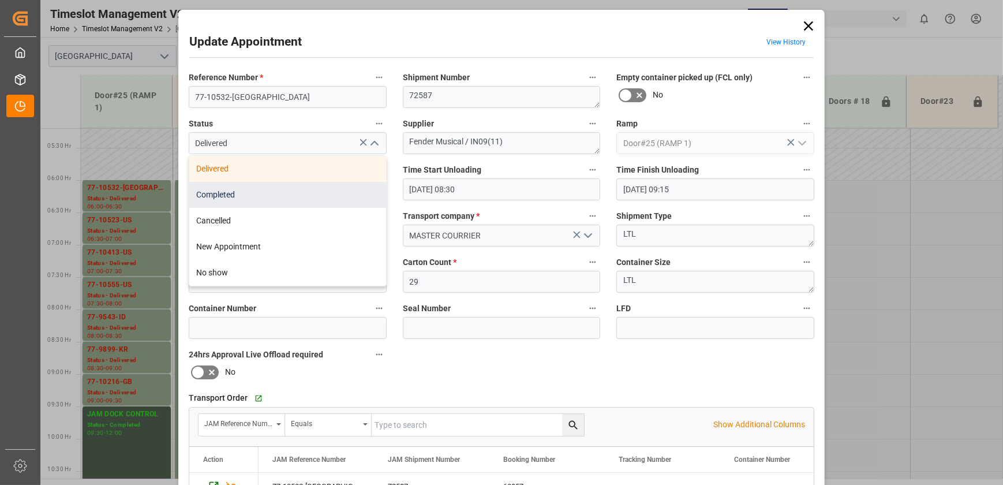
click at [292, 197] on div "Completed" at bounding box center [287, 195] width 197 height 26
type input "Completed"
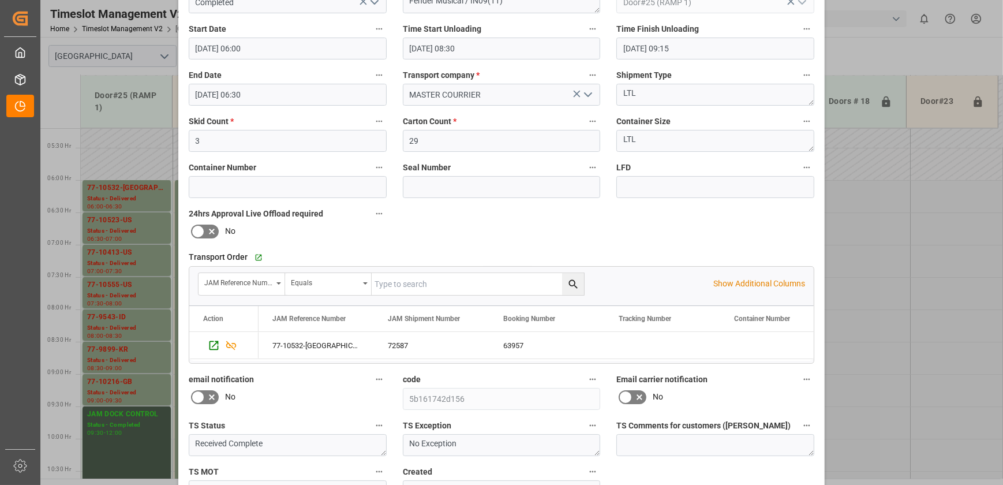
scroll to position [216, 0]
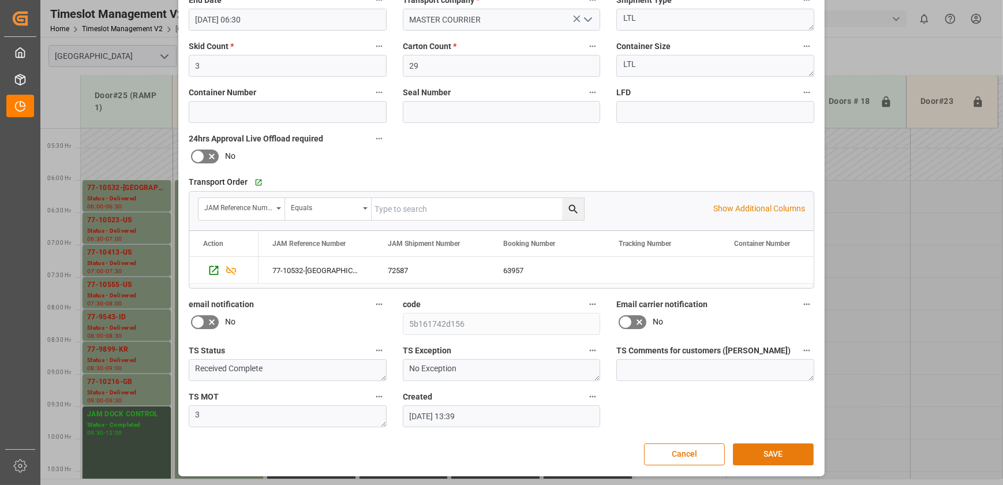
click at [783, 448] on button "SAVE" at bounding box center [773, 454] width 81 height 22
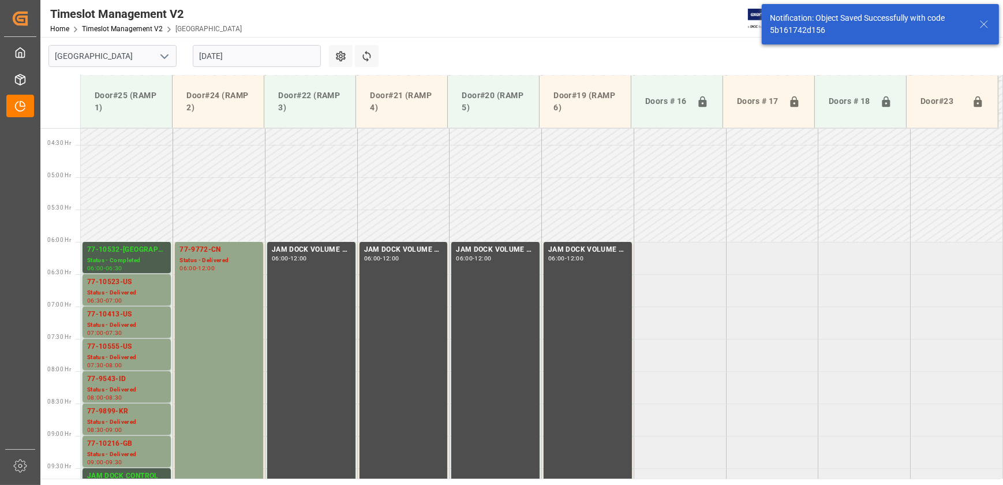
scroll to position [328, 0]
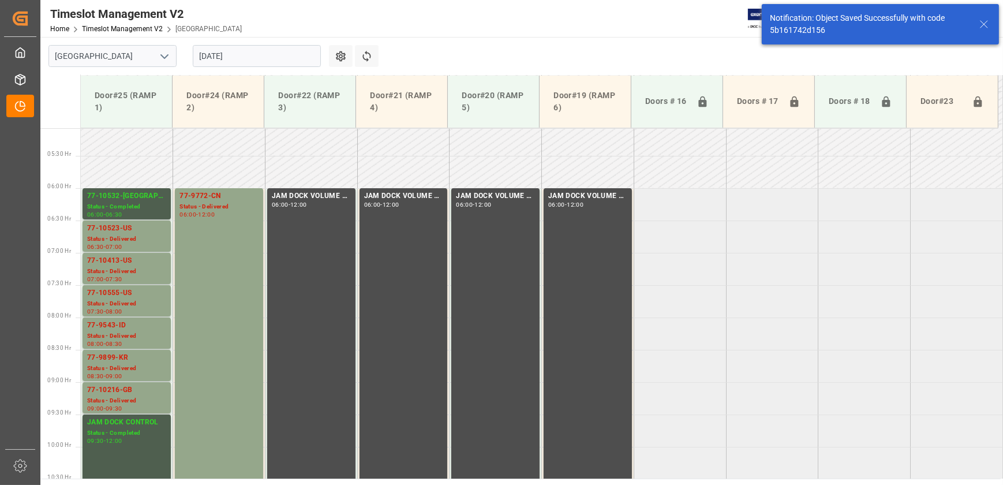
click at [248, 50] on input "[DATE]" at bounding box center [257, 56] width 128 height 22
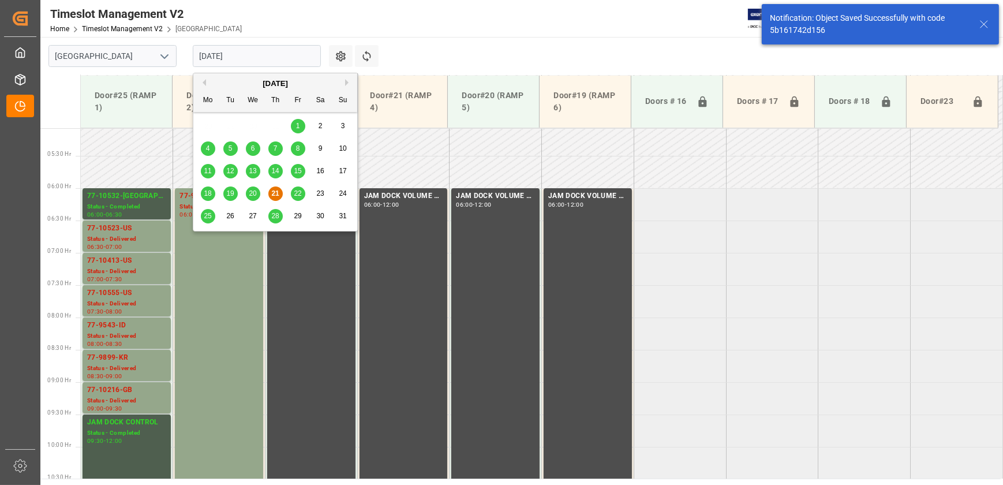
click at [253, 194] on span "20" at bounding box center [253, 193] width 8 height 8
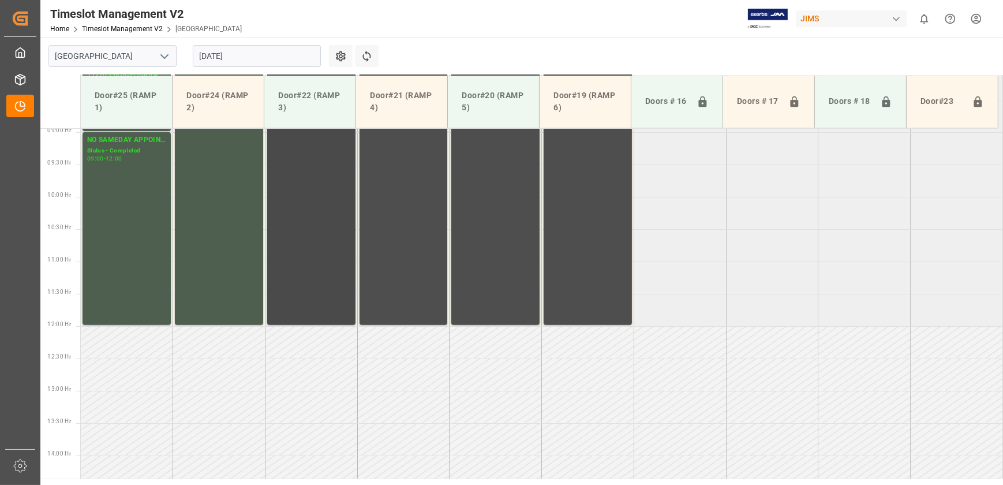
scroll to position [441, 0]
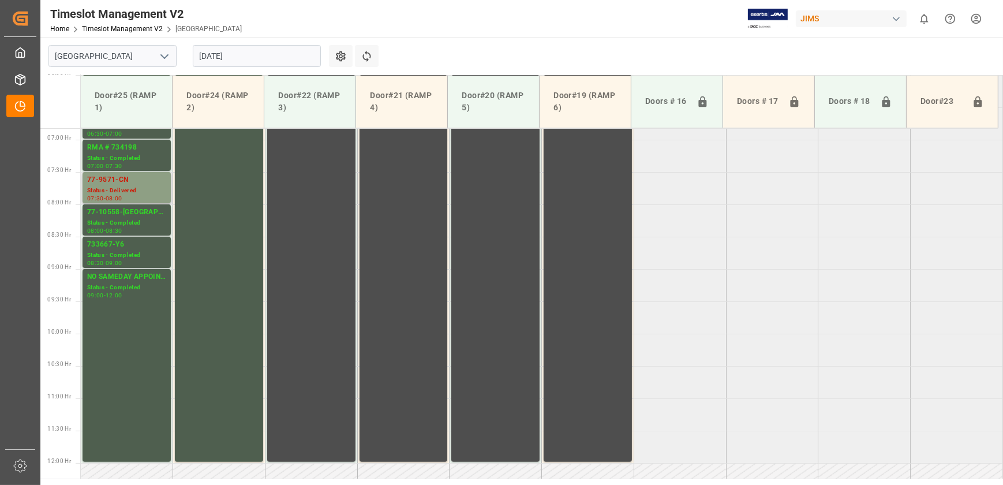
click at [124, 172] on div "77-9571-CN Status - Delivered 07:30 - 08:00" at bounding box center [127, 187] width 88 height 31
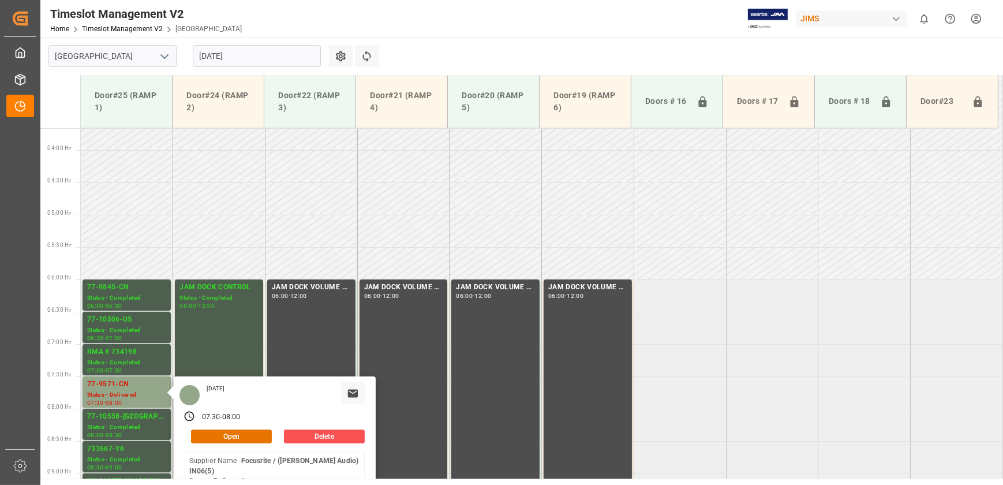
scroll to position [283, 0]
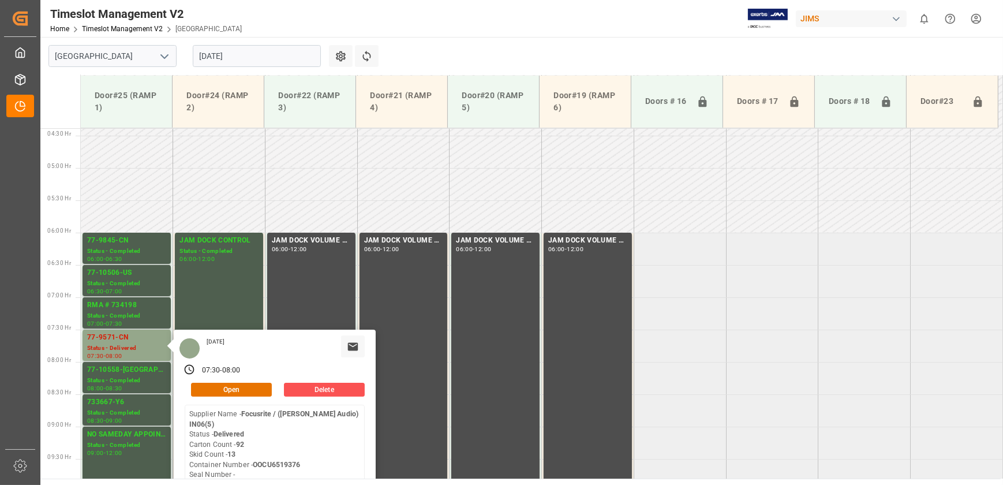
click at [257, 59] on input "[DATE]" at bounding box center [257, 56] width 128 height 22
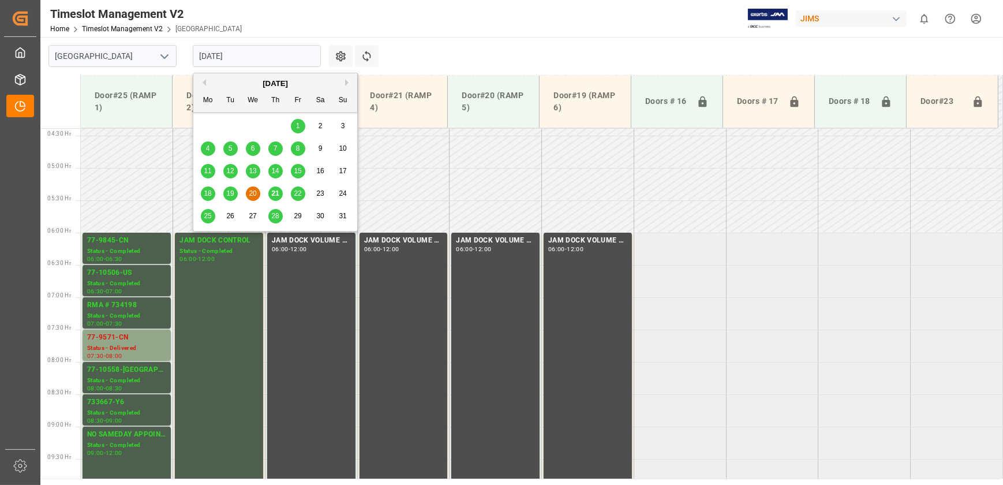
click at [226, 192] on span "19" at bounding box center [230, 193] width 8 height 8
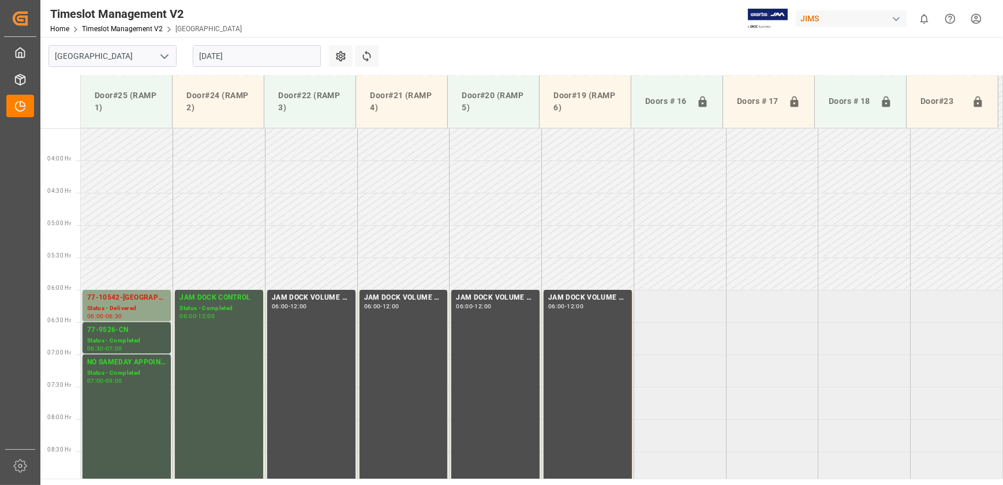
scroll to position [212, 0]
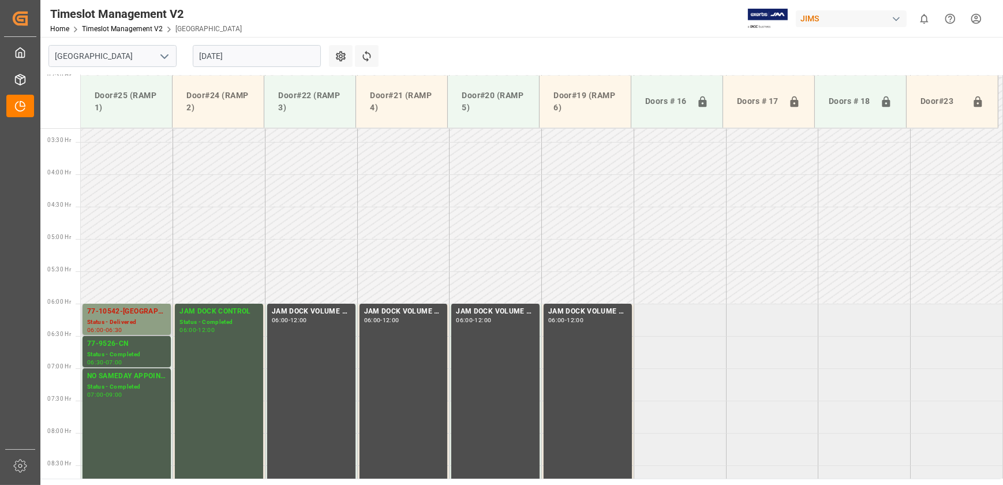
click at [115, 311] on div "77-10542-[GEOGRAPHIC_DATA]" at bounding box center [126, 312] width 79 height 12
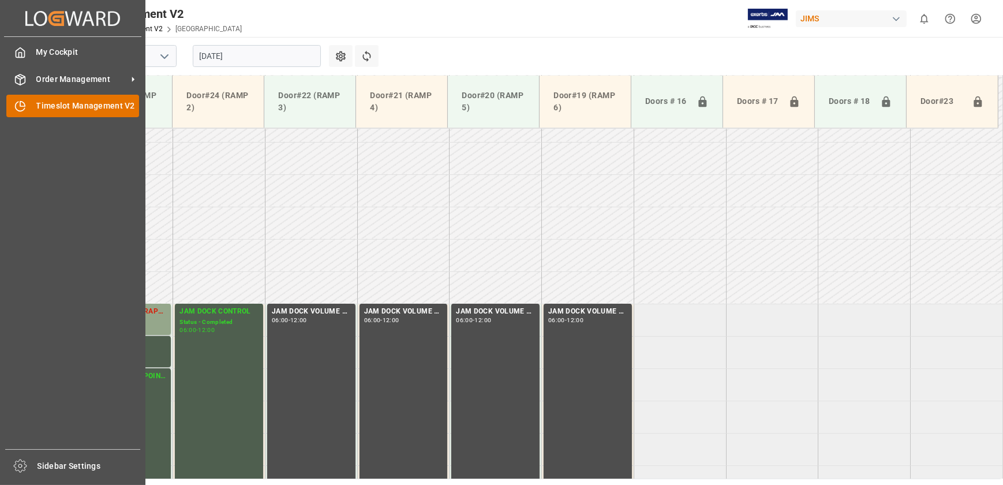
click at [29, 108] on div "Timeslot Management V2 Timeslot Management V2" at bounding box center [72, 106] width 133 height 23
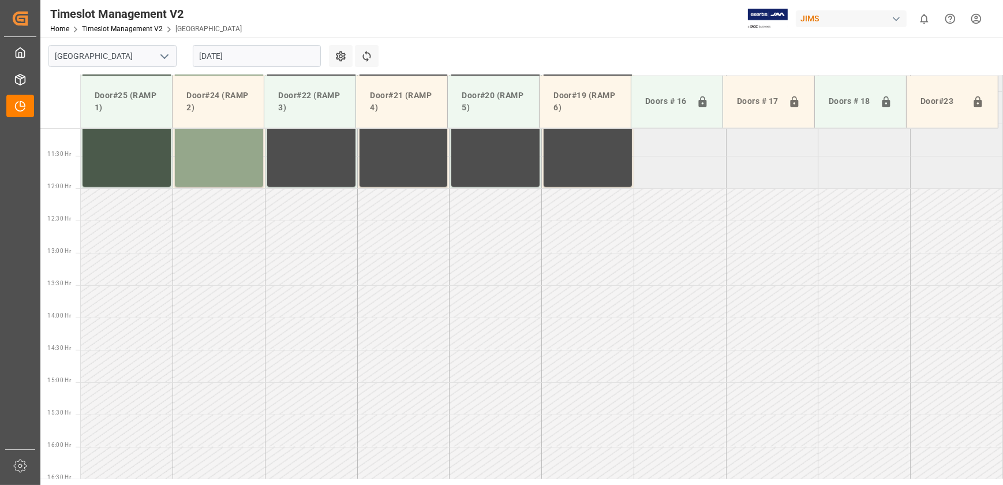
scroll to position [348, 0]
